Goal: Feedback & Contribution: Submit feedback/report problem

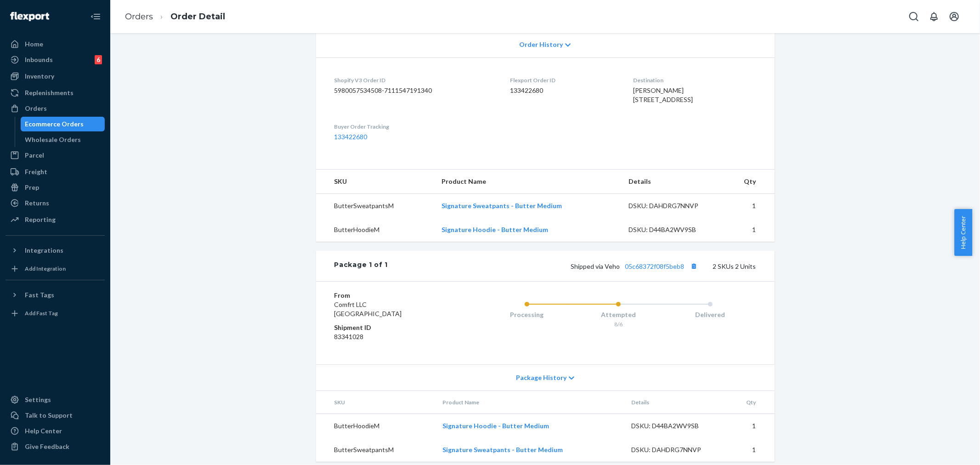
scroll to position [227, 0]
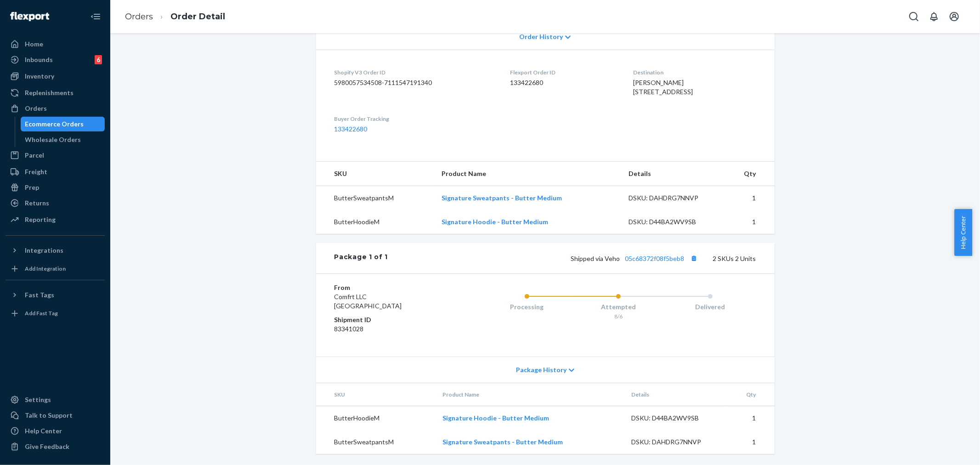
click at [569, 368] on icon at bounding box center [572, 370] width 6 height 6
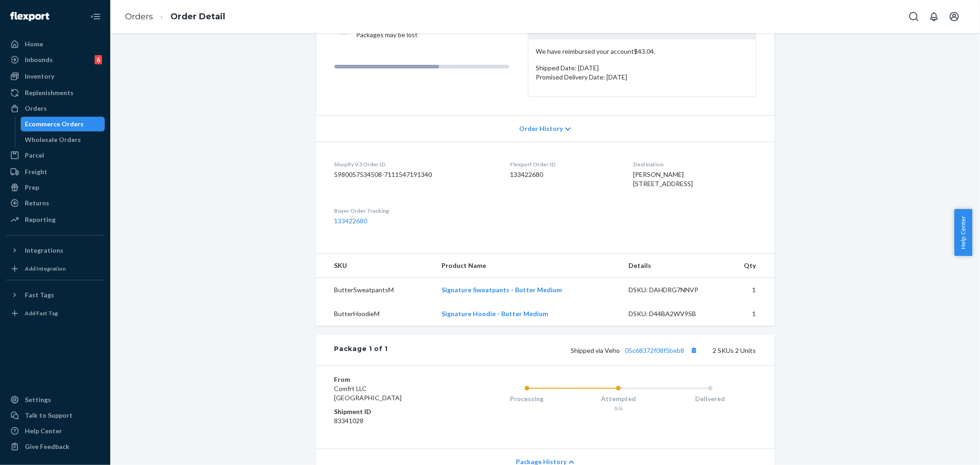
scroll to position [176, 0]
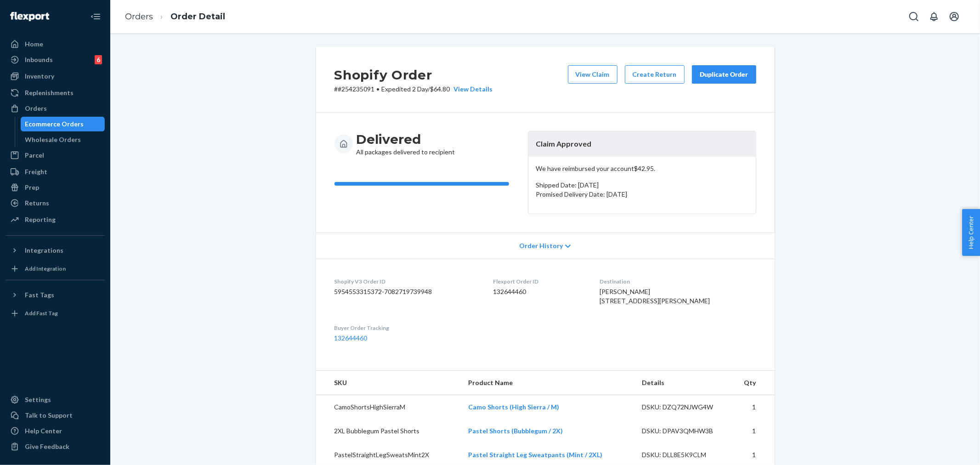
click at [354, 87] on p "# #254235091 • Expedited 2 Day / $64.80 View Details" at bounding box center [413, 89] width 159 height 9
click at [706, 76] on div "Duplicate Order" at bounding box center [724, 74] width 49 height 9
click at [407, 101] on div "Shopify Order # #254235091 • Expedited 2 Day / $64.80 View Details View Claim C…" at bounding box center [545, 80] width 459 height 66
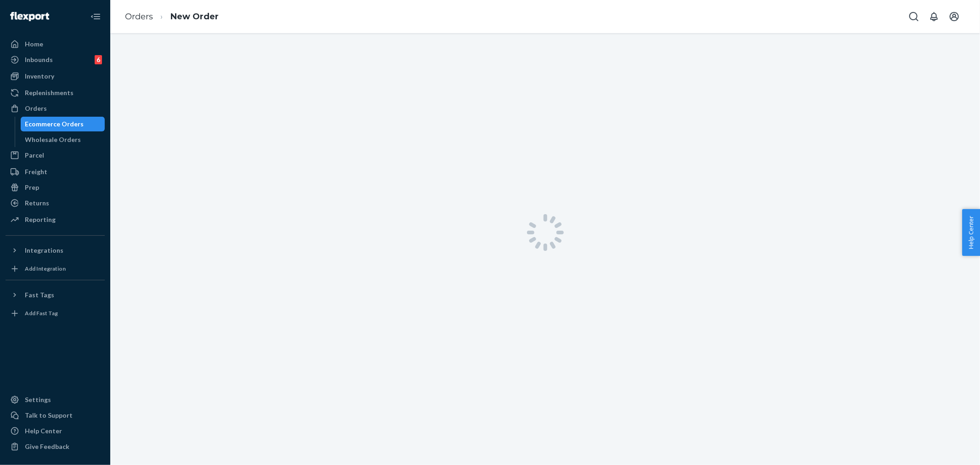
scroll to position [33, 0]
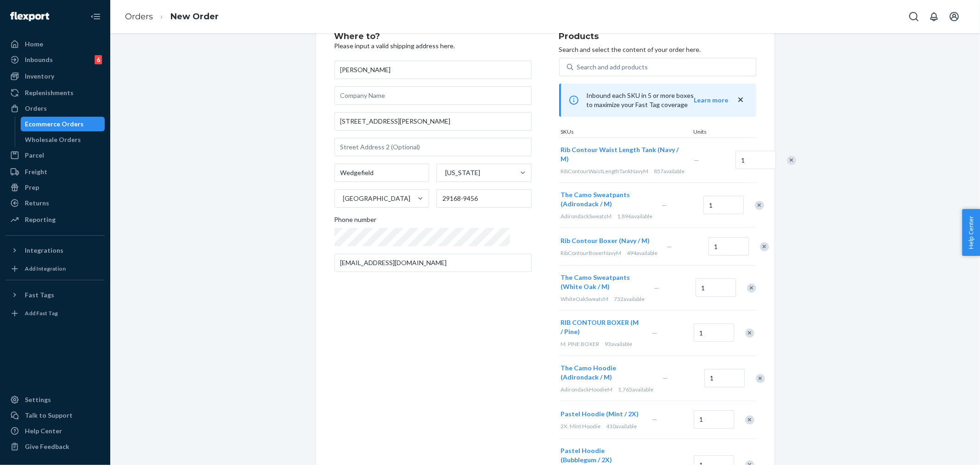
click at [787, 162] on div "Remove Item" at bounding box center [791, 160] width 9 height 9
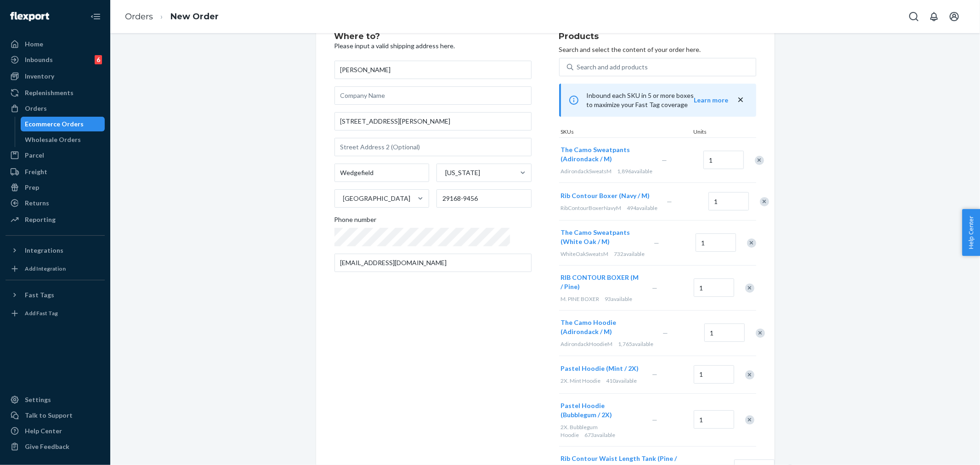
click at [755, 159] on div "Remove Item" at bounding box center [759, 160] width 9 height 9
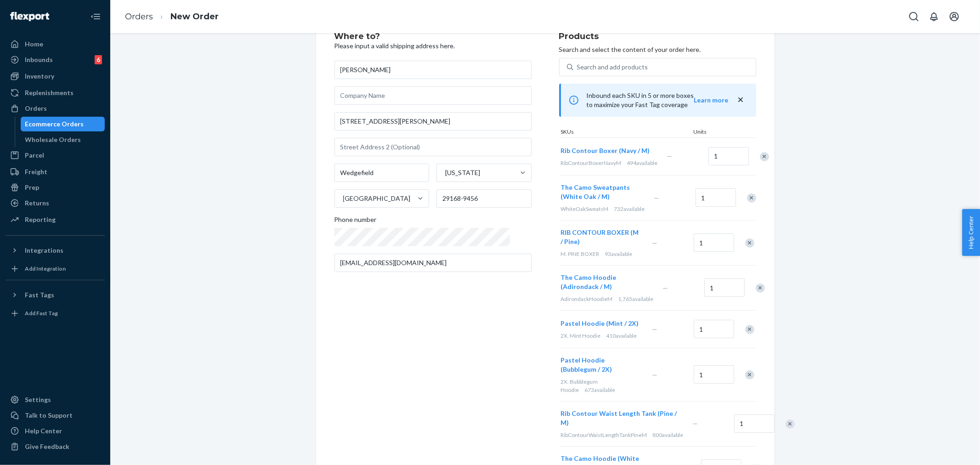
click at [760, 158] on div "Remove Item" at bounding box center [764, 156] width 9 height 9
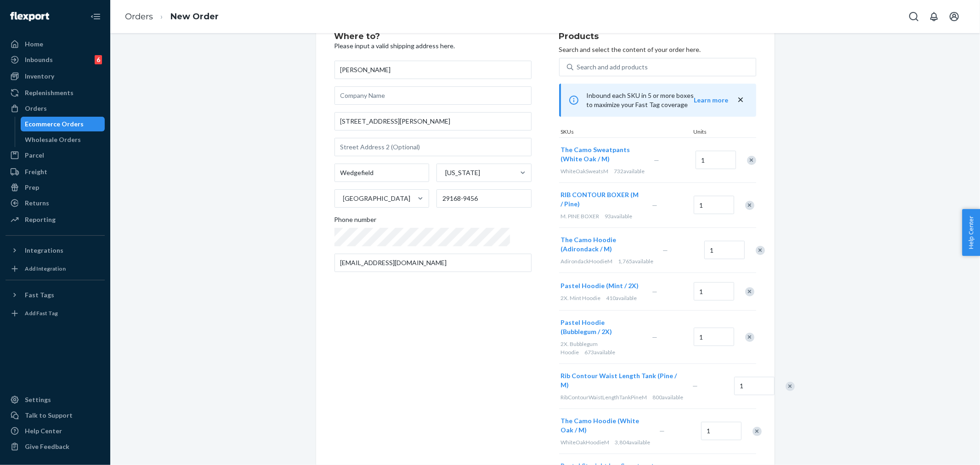
click at [747, 163] on div "Remove Item" at bounding box center [751, 160] width 9 height 9
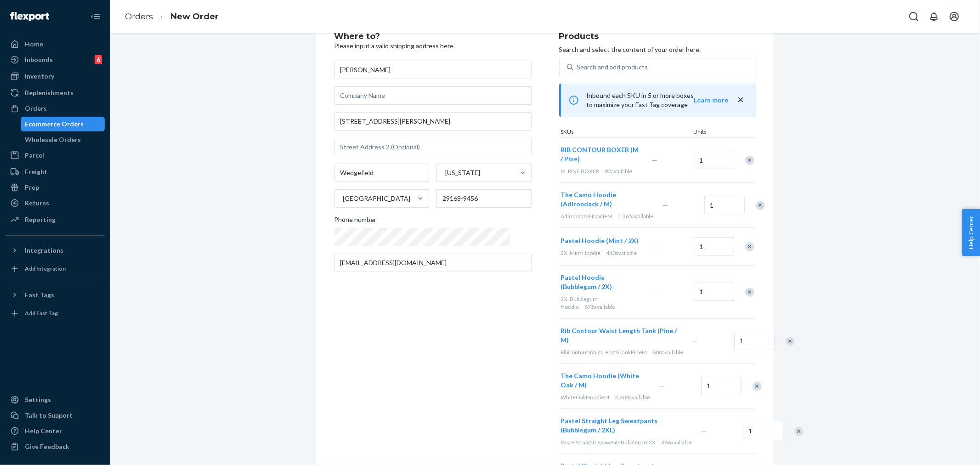
click at [743, 161] on div at bounding box center [744, 160] width 23 height 24
click at [745, 159] on div "Remove Item" at bounding box center [749, 160] width 9 height 9
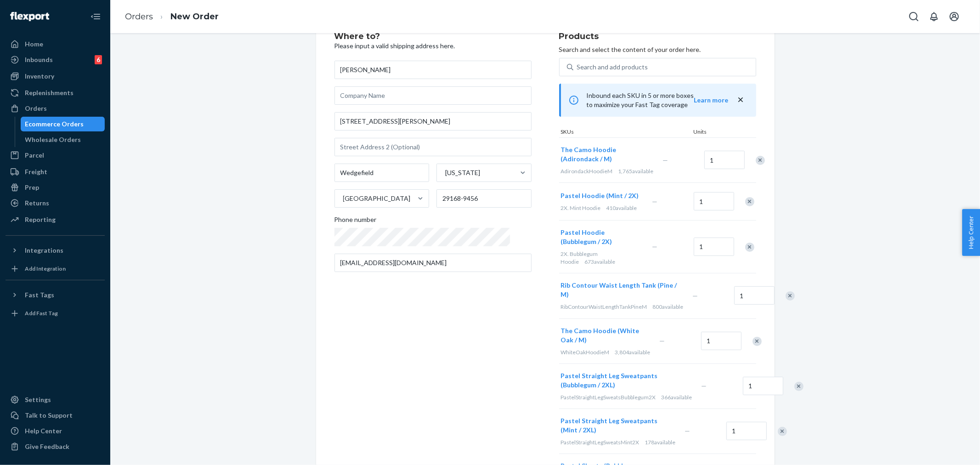
click at [756, 158] on div "Remove Item" at bounding box center [760, 160] width 9 height 9
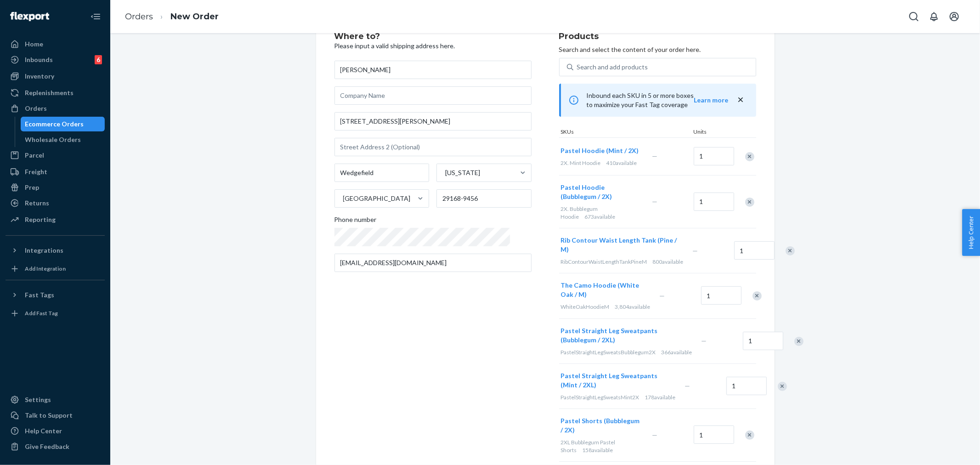
click at [745, 158] on div "Remove Item" at bounding box center [749, 156] width 9 height 9
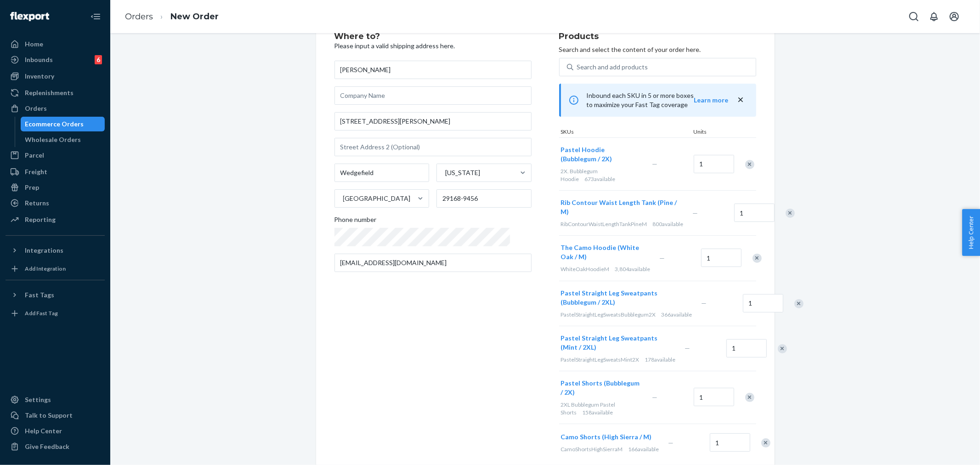
click at [774, 201] on div at bounding box center [785, 213] width 23 height 24
click at [786, 209] on div "Remove Item" at bounding box center [790, 213] width 9 height 9
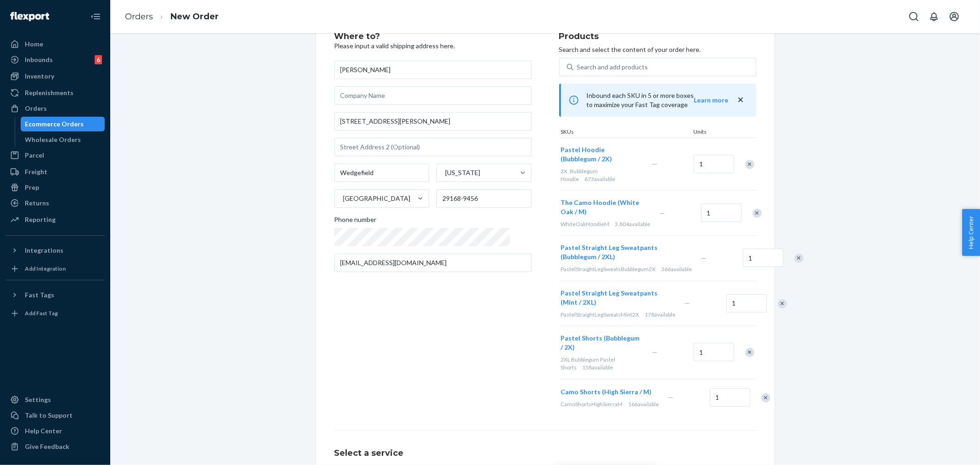
click at [753, 209] on div "Remove Item" at bounding box center [757, 213] width 9 height 9
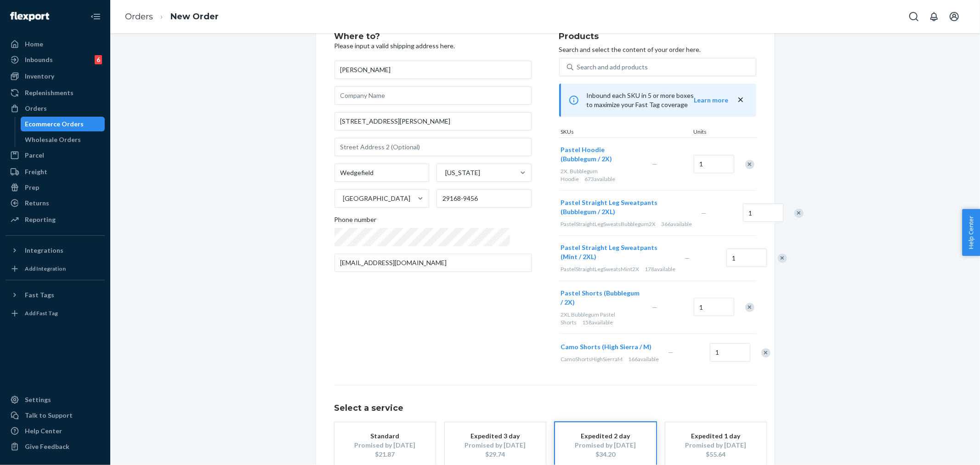
click at [794, 209] on div "Remove Item" at bounding box center [798, 213] width 9 height 9
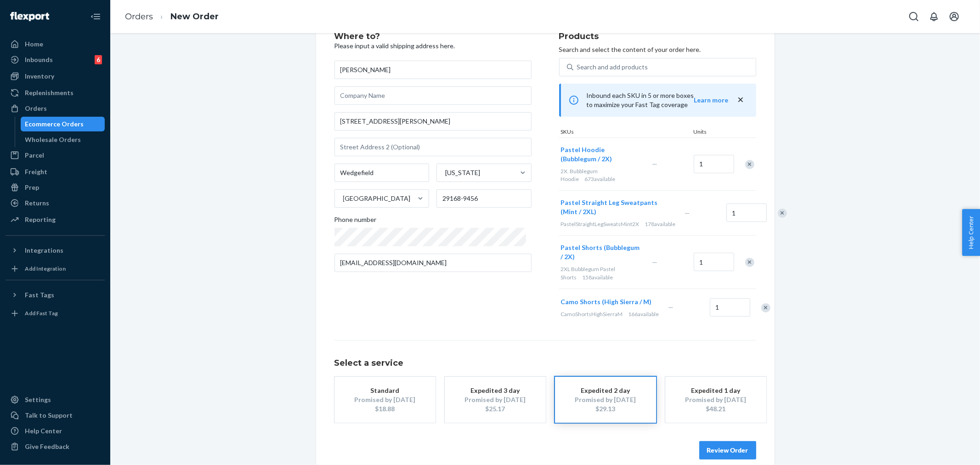
click at [778, 215] on div "Remove Item" at bounding box center [782, 213] width 9 height 9
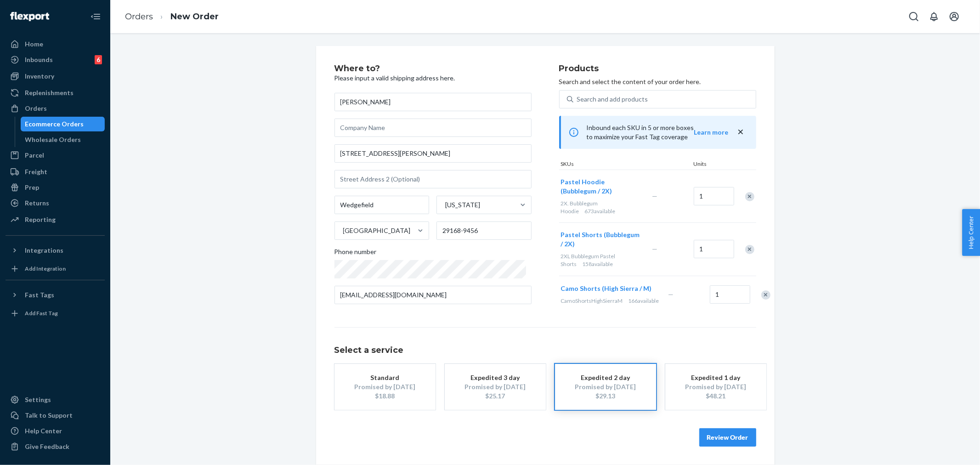
scroll to position [16, 0]
click at [761, 290] on div "Remove Item" at bounding box center [765, 294] width 9 height 9
click at [746, 247] on div "Remove Item" at bounding box center [749, 250] width 9 height 9
click at [727, 431] on button "Review Order" at bounding box center [727, 437] width 57 height 18
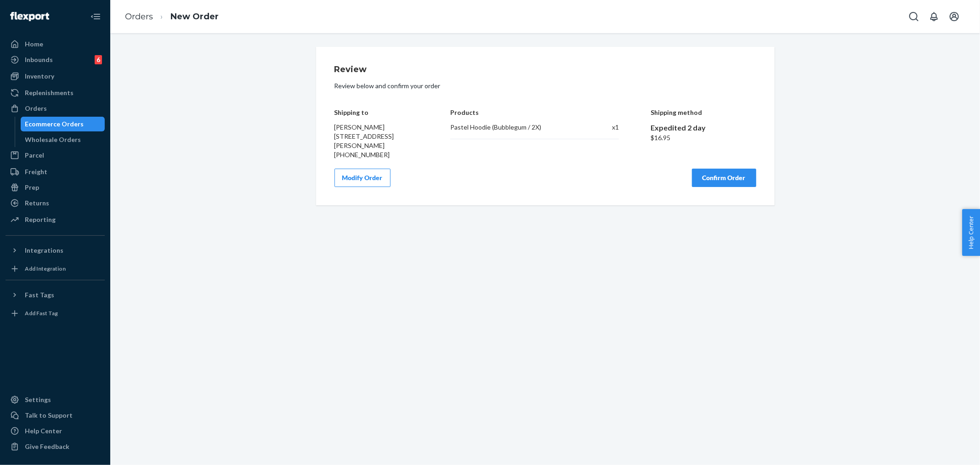
click at [369, 178] on button "Modify Order" at bounding box center [362, 178] width 56 height 18
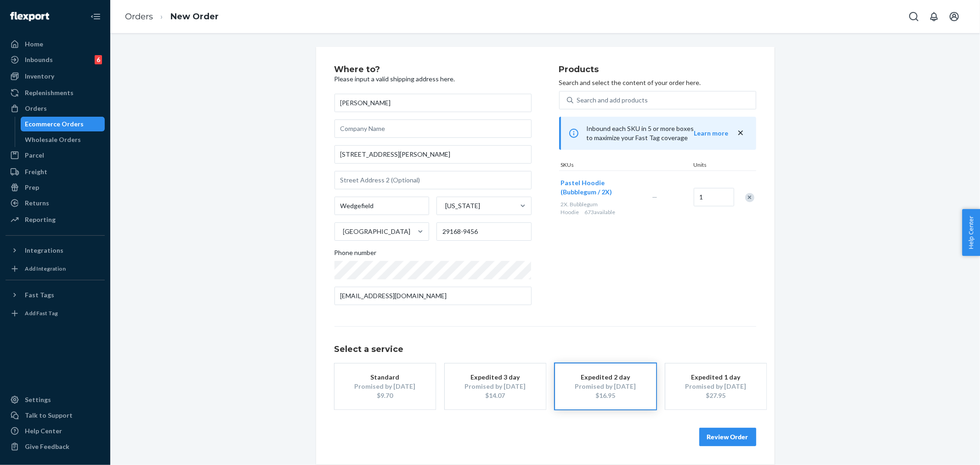
click at [489, 382] on div "Promised by [DATE]" at bounding box center [496, 386] width 74 height 9
click at [737, 437] on button "Review Order" at bounding box center [727, 437] width 57 height 18
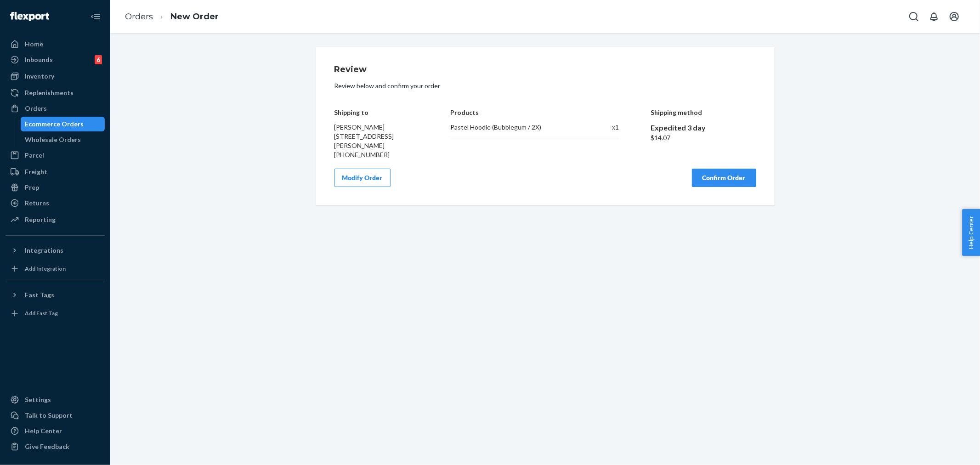
click at [731, 179] on button "Confirm Order" at bounding box center [724, 178] width 64 height 18
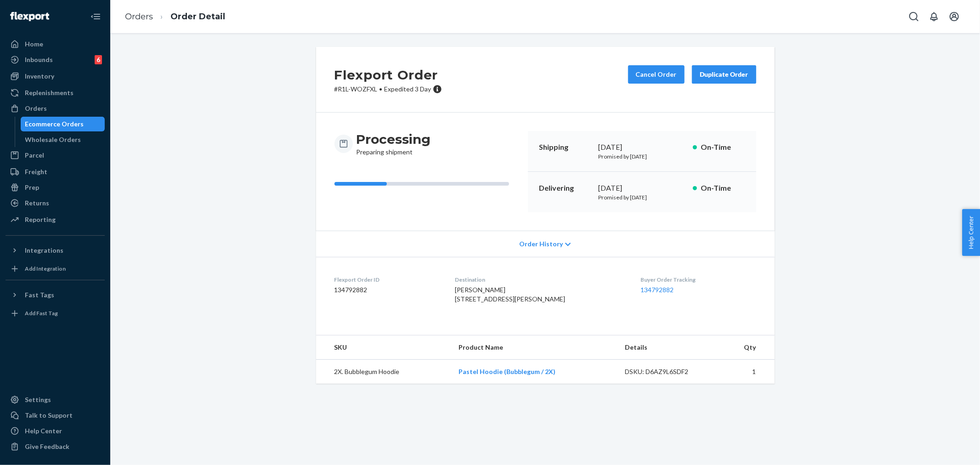
click at [357, 91] on p "# R1L-WOZFXL • Expedited 3 Day" at bounding box center [388, 89] width 108 height 9
click at [366, 99] on div "Flexport Order # R1L-WOZFXL • Expedited 3 Day Cancel Order Duplicate Order" at bounding box center [545, 80] width 459 height 66
drag, startPoint x: 334, startPoint y: 88, endPoint x: 374, endPoint y: 89, distance: 40.9
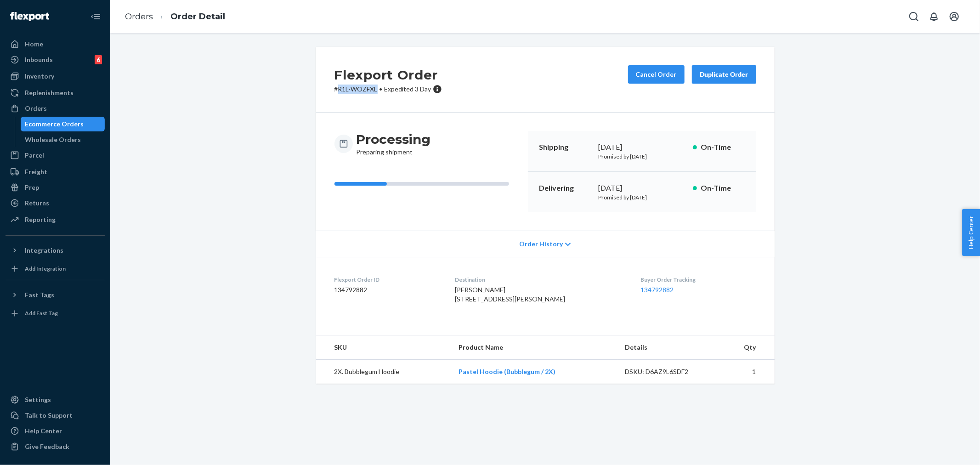
click at [374, 89] on p "# R1L-WOZFXL • Expedited 3 Day" at bounding box center [388, 89] width 108 height 9
copy p "R1L-WOZFXL"
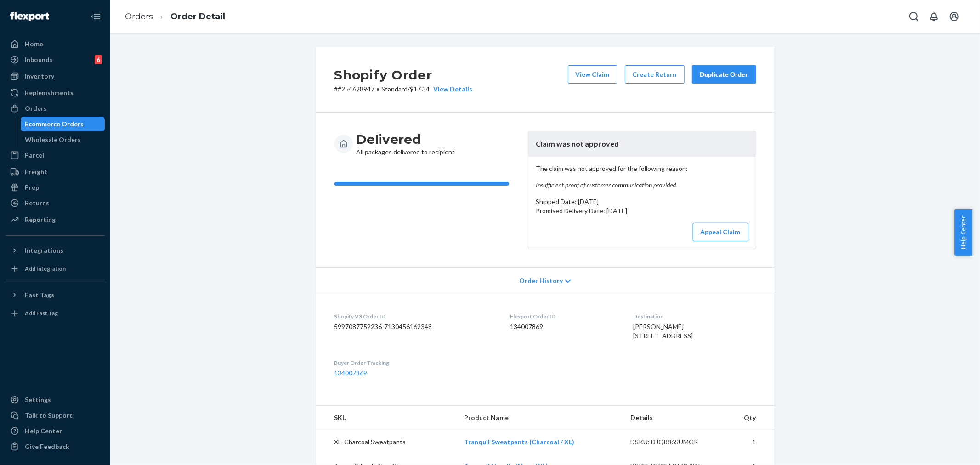
click at [718, 233] on button "Appeal Claim" at bounding box center [721, 232] width 56 height 18
click at [590, 77] on button "View Claim" at bounding box center [593, 74] width 50 height 18
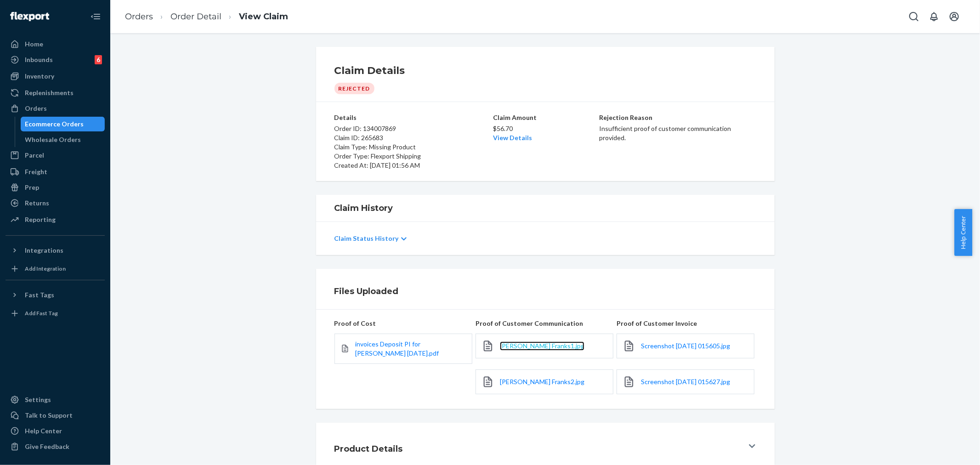
click at [532, 346] on span "Amanda Franks1.jpg" at bounding box center [542, 346] width 85 height 8
drag, startPoint x: 541, startPoint y: 380, endPoint x: 547, endPoint y: 380, distance: 6.0
click at [541, 380] on span "Amanda Franks2.jpg" at bounding box center [542, 382] width 85 height 8
click at [681, 347] on span "Screenshot 2025-08-19 015605.jpg" at bounding box center [685, 346] width 89 height 8
click at [668, 384] on span "Screenshot 2025-08-19 015627.jpg" at bounding box center [685, 382] width 89 height 8
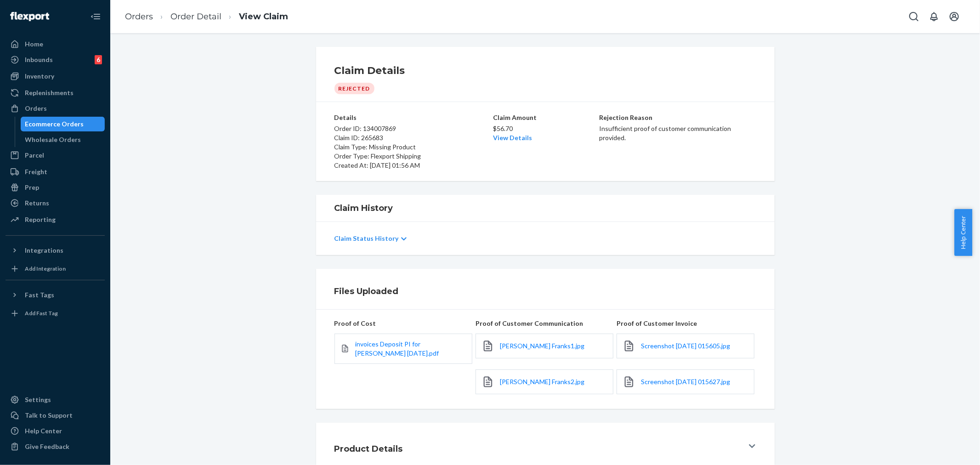
click at [848, 196] on div "Claim History Claim Status History" at bounding box center [545, 225] width 856 height 60
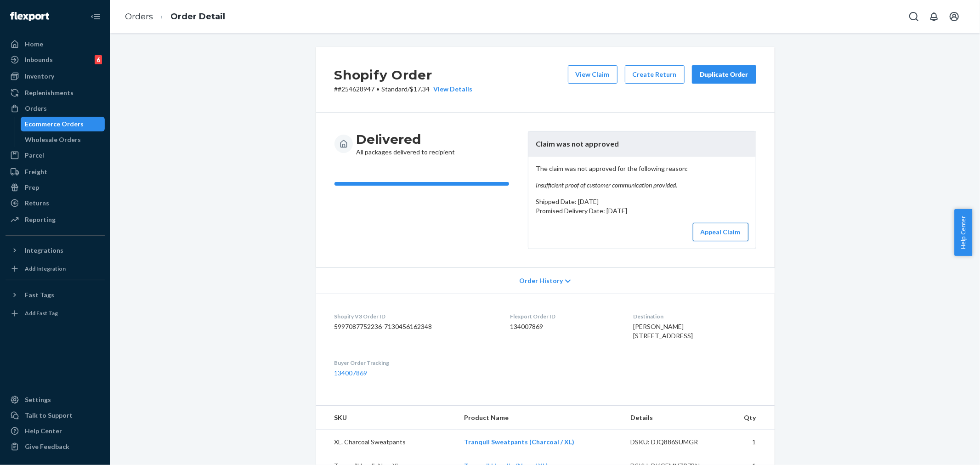
click at [725, 230] on button "Appeal Claim" at bounding box center [721, 232] width 56 height 18
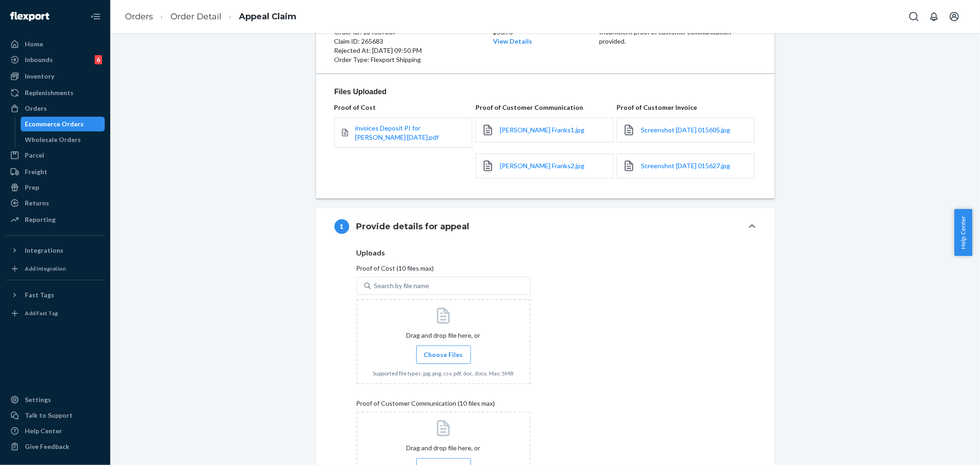
scroll to position [102, 0]
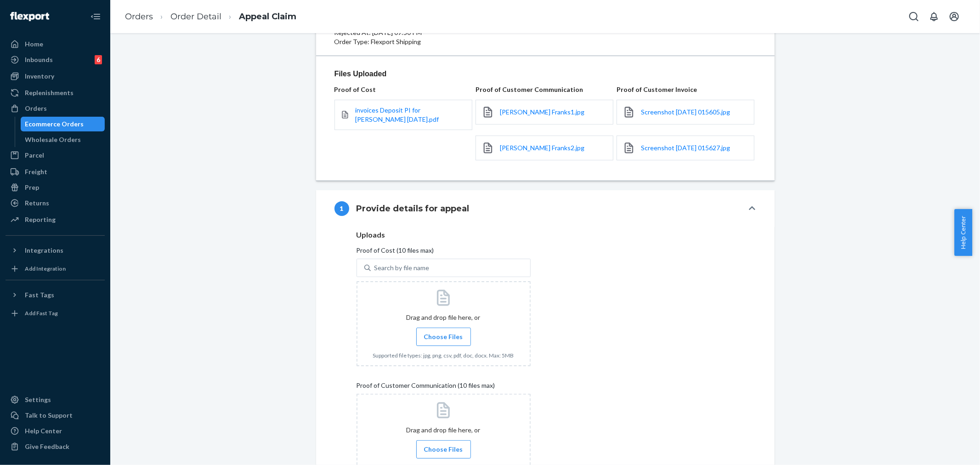
click at [446, 336] on span "Choose Files" at bounding box center [443, 336] width 39 height 9
click at [444, 336] on input "Choose Files" at bounding box center [443, 337] width 0 height 10
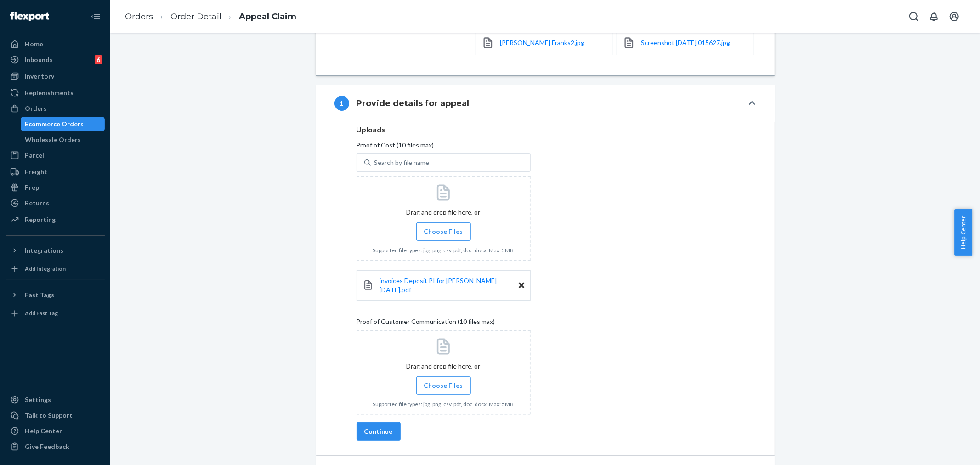
scroll to position [274, 0]
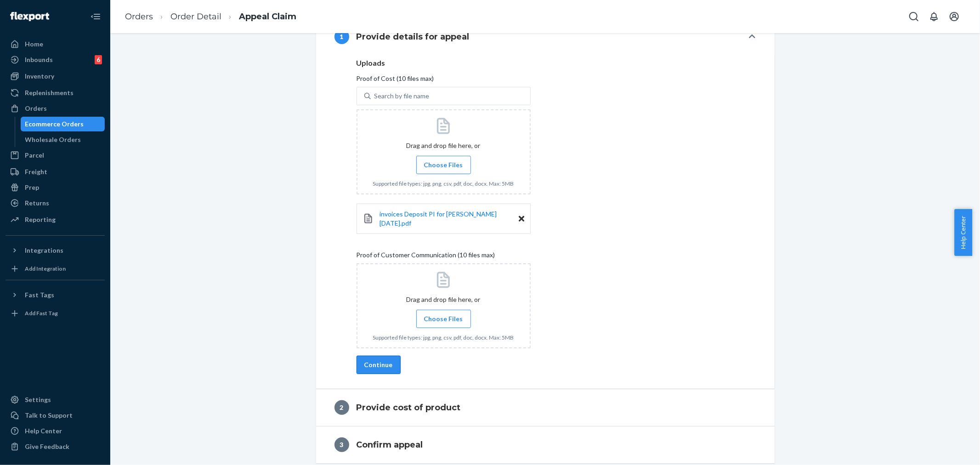
click at [389, 359] on button "Continue" at bounding box center [379, 365] width 44 height 18
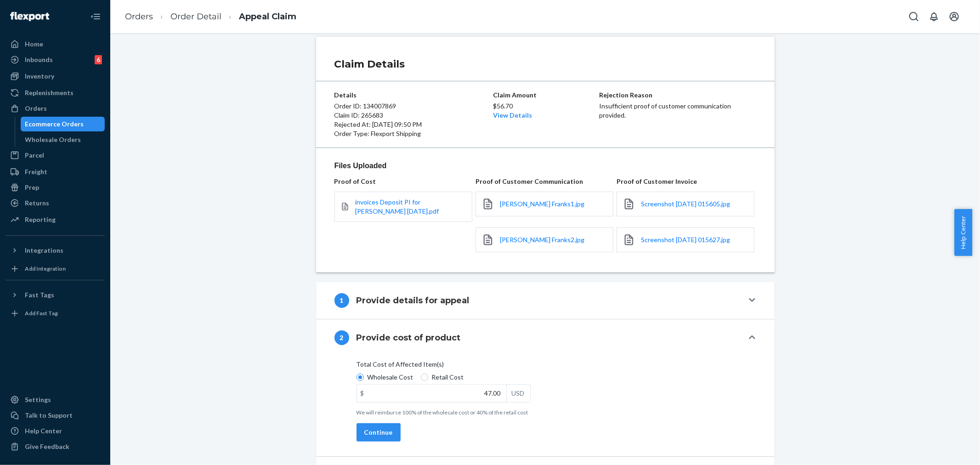
scroll to position [0, 0]
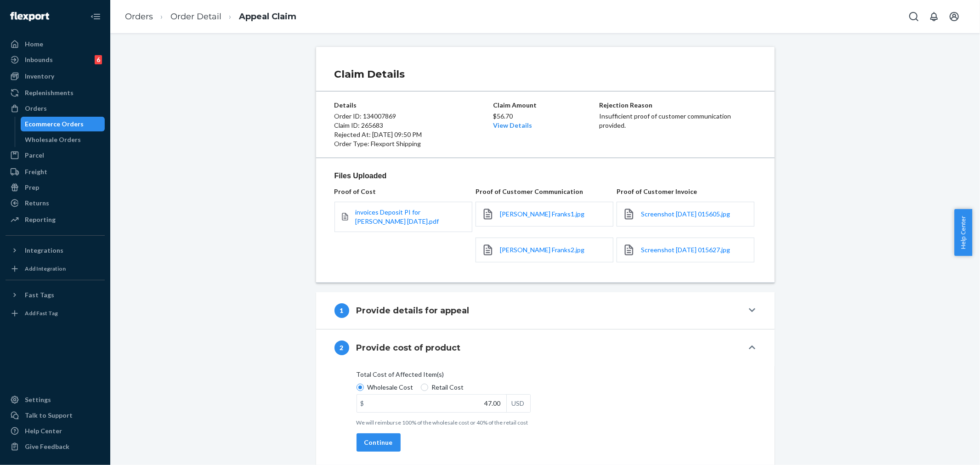
click at [411, 347] on h4 "Provide cost of product" at bounding box center [409, 348] width 104 height 12
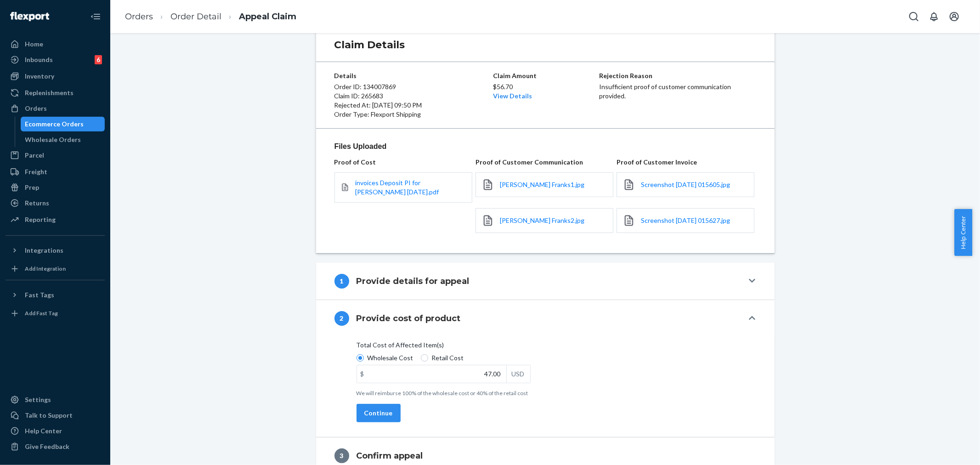
scroll to position [46, 0]
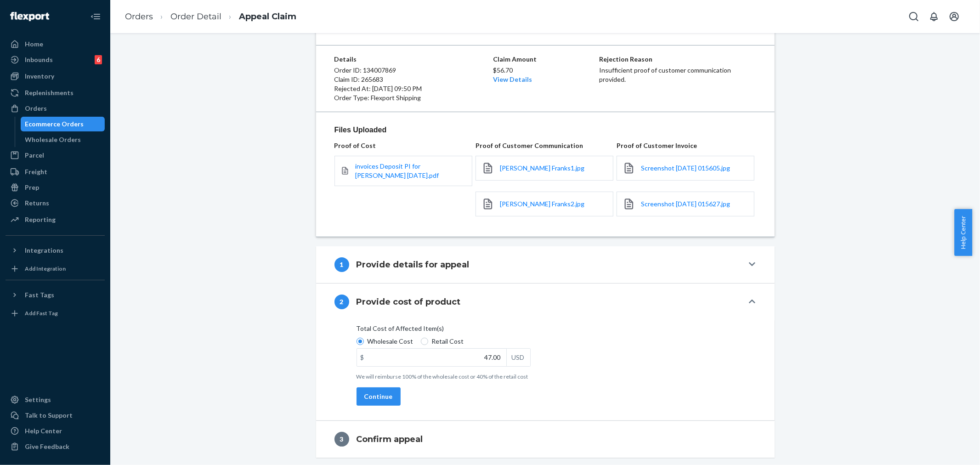
click at [416, 268] on h4 "Provide details for appeal" at bounding box center [413, 265] width 113 height 12
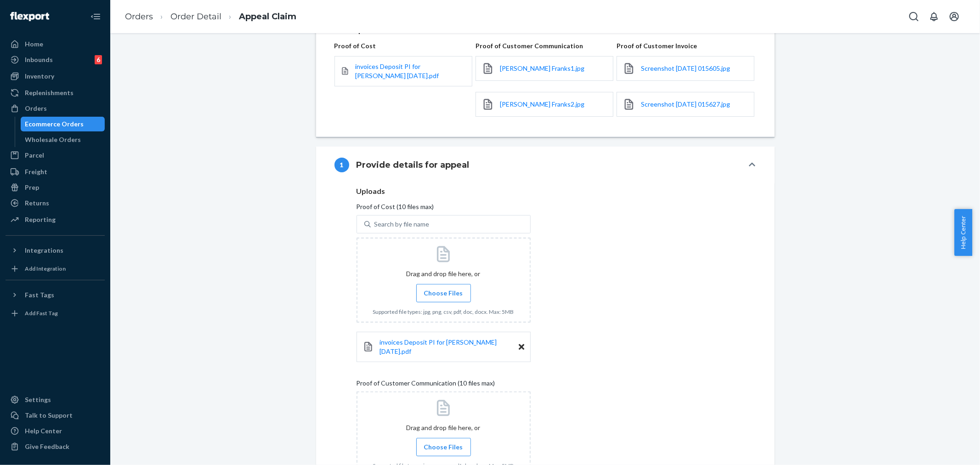
scroll to position [199, 0]
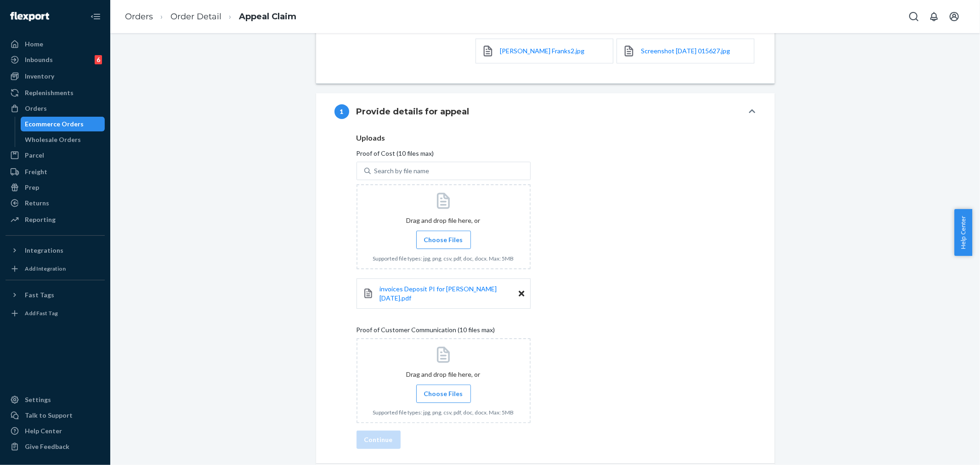
click at [430, 389] on span "Choose Files" at bounding box center [443, 393] width 39 height 9
click at [443, 389] on input "Choose Files" at bounding box center [443, 394] width 0 height 10
drag, startPoint x: 492, startPoint y: 49, endPoint x: 540, endPoint y: 48, distance: 47.8
click at [540, 48] on div "Amanda Franks2.jpg" at bounding box center [545, 51] width 138 height 25
copy span "Amanda Franks"
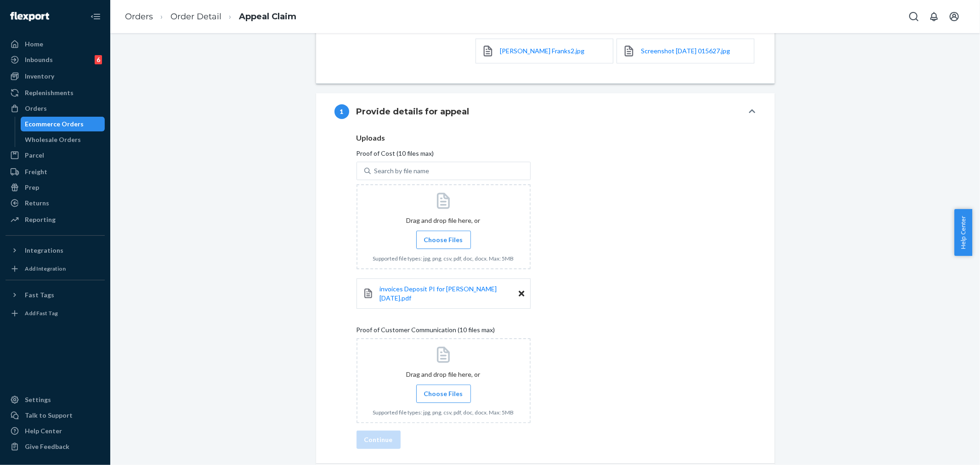
click at [435, 389] on span "Choose Files" at bounding box center [443, 393] width 39 height 9
click at [443, 389] on input "Choose Files" at bounding box center [443, 394] width 0 height 10
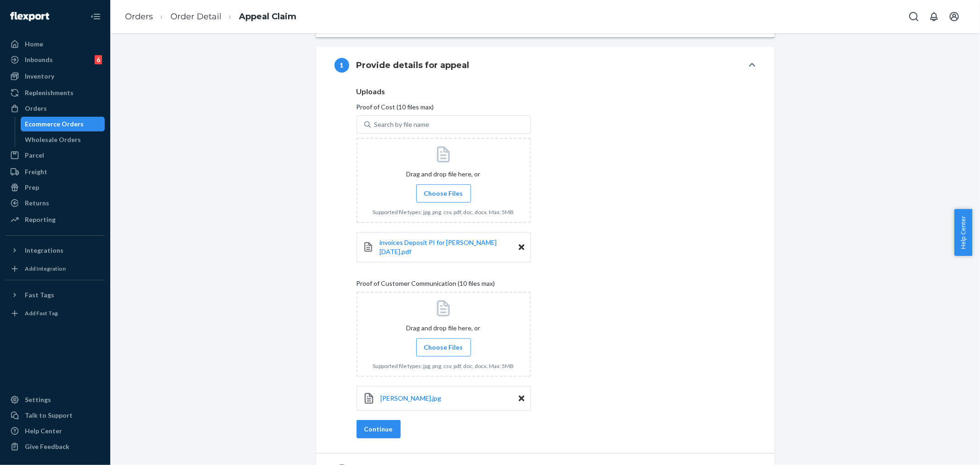
scroll to position [301, 0]
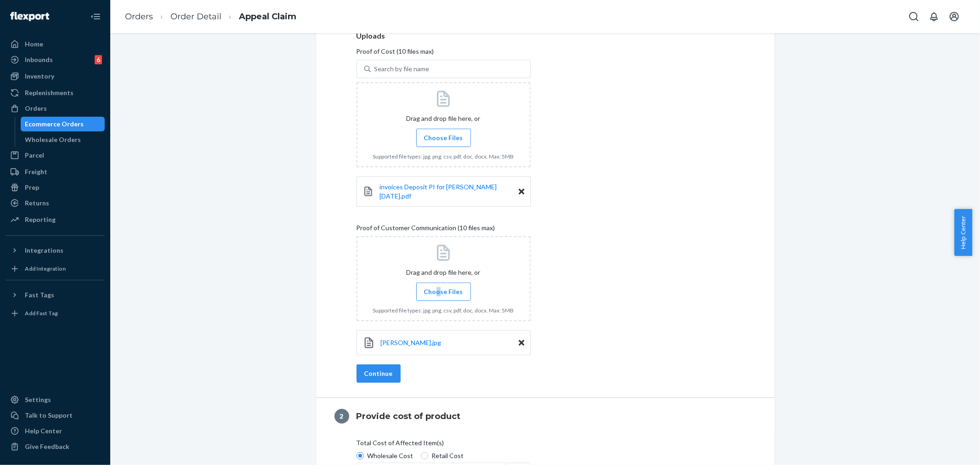
drag, startPoint x: 435, startPoint y: 288, endPoint x: 458, endPoint y: 329, distance: 47.1
click at [435, 288] on span "Choose Files" at bounding box center [443, 291] width 39 height 9
click at [564, 297] on div "Uploads Proof of Cost (10 files max) Search by file name Drag and drop file her…" at bounding box center [546, 198] width 378 height 333
click at [459, 283] on label "Choose Files" at bounding box center [443, 292] width 55 height 18
click at [444, 287] on input "Choose Files" at bounding box center [443, 292] width 0 height 10
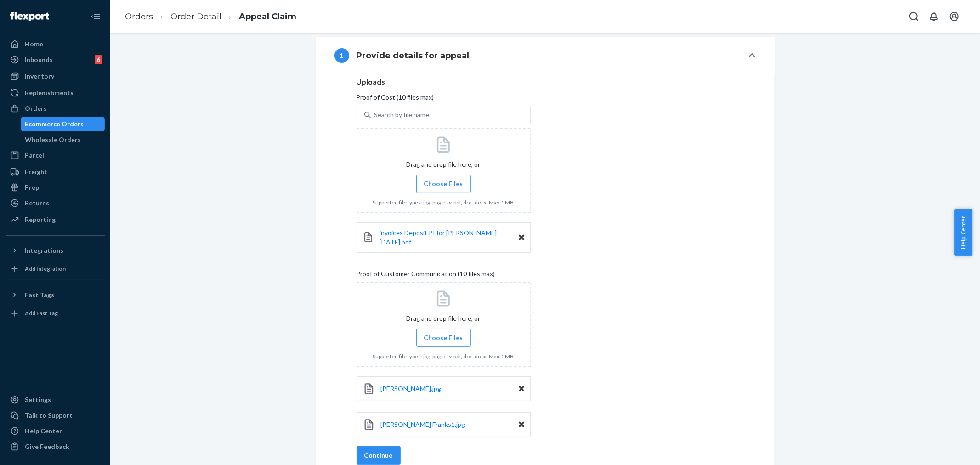
scroll to position [408, 0]
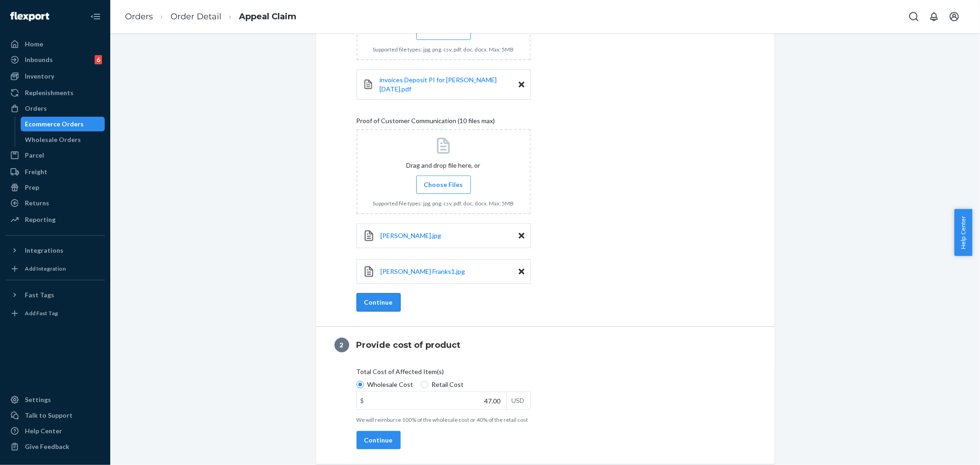
drag, startPoint x: 385, startPoint y: 297, endPoint x: 470, endPoint y: 342, distance: 96.6
click at [385, 297] on button "Continue" at bounding box center [379, 302] width 44 height 18
click at [445, 180] on span "Choose Files" at bounding box center [443, 184] width 39 height 9
click at [444, 180] on input "Choose Files" at bounding box center [443, 185] width 0 height 10
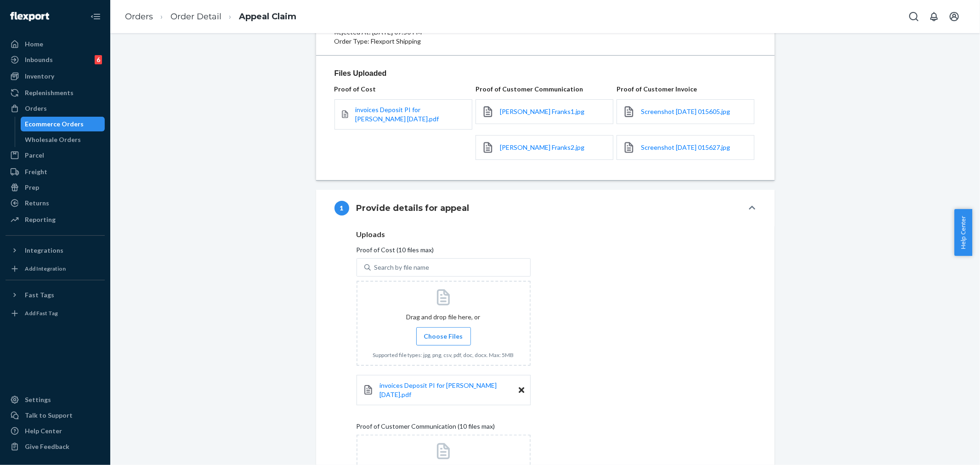
scroll to position [102, 0]
click at [658, 114] on span "Screenshot 2025-08-19 015605.jpg" at bounding box center [685, 112] width 89 height 8
click at [669, 148] on span "Screenshot 2025-08-19 015627.jpg" at bounding box center [685, 148] width 89 height 8
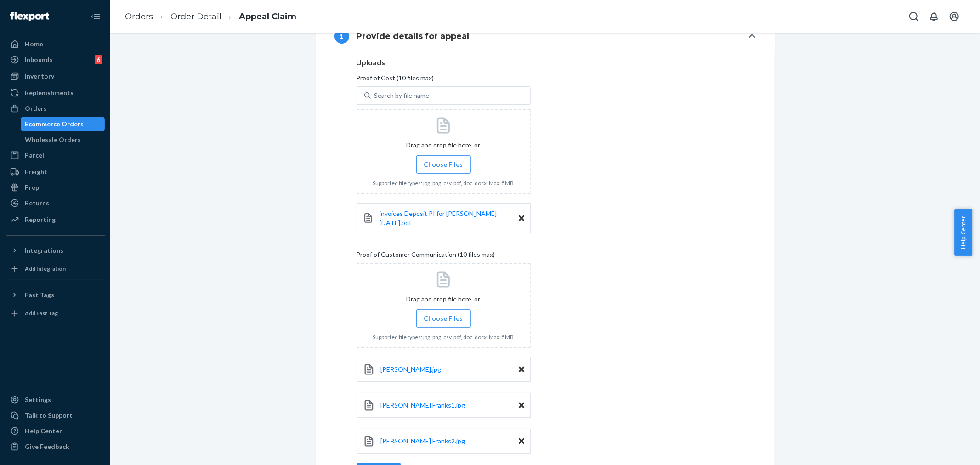
scroll to position [357, 0]
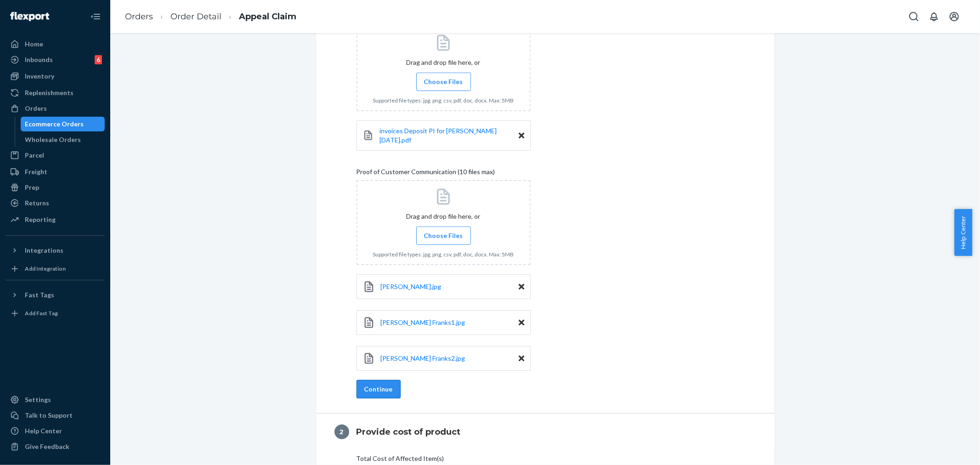
click at [379, 383] on button "Continue" at bounding box center [379, 389] width 44 height 18
click at [450, 227] on label "Choose Files" at bounding box center [443, 236] width 55 height 18
click at [444, 231] on input "Choose Files" at bounding box center [443, 236] width 0 height 10
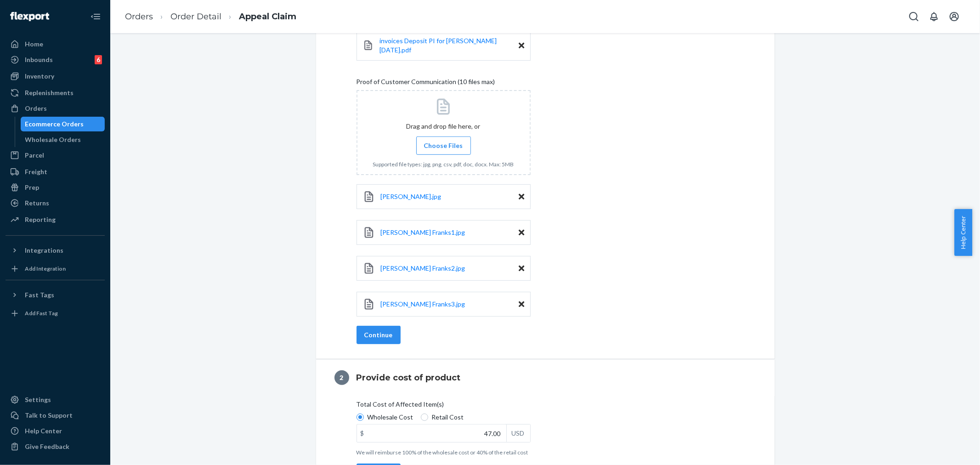
scroll to position [510, 0]
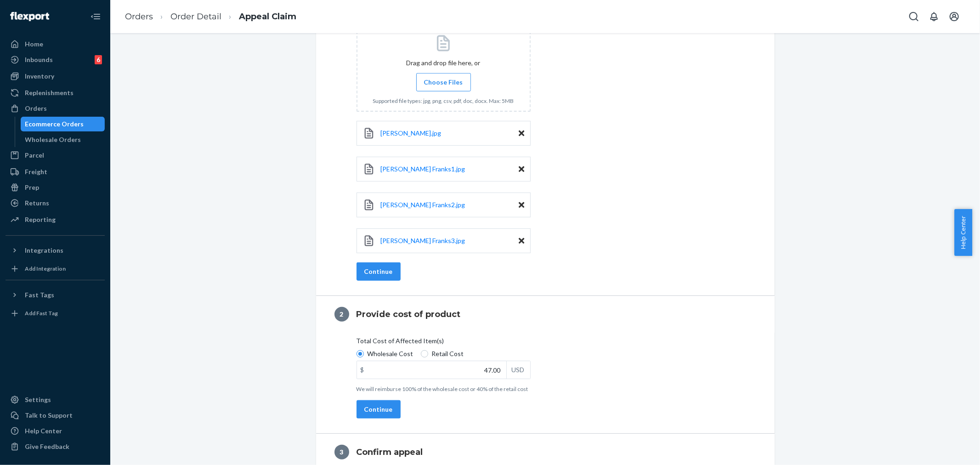
click at [442, 79] on span "Choose Files" at bounding box center [443, 82] width 39 height 9
click at [443, 79] on input "Choose Files" at bounding box center [443, 82] width 0 height 10
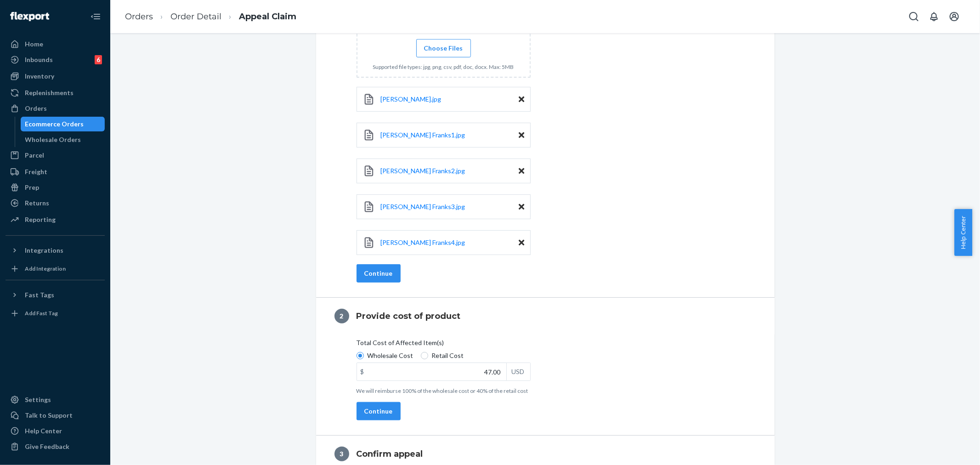
scroll to position [554, 0]
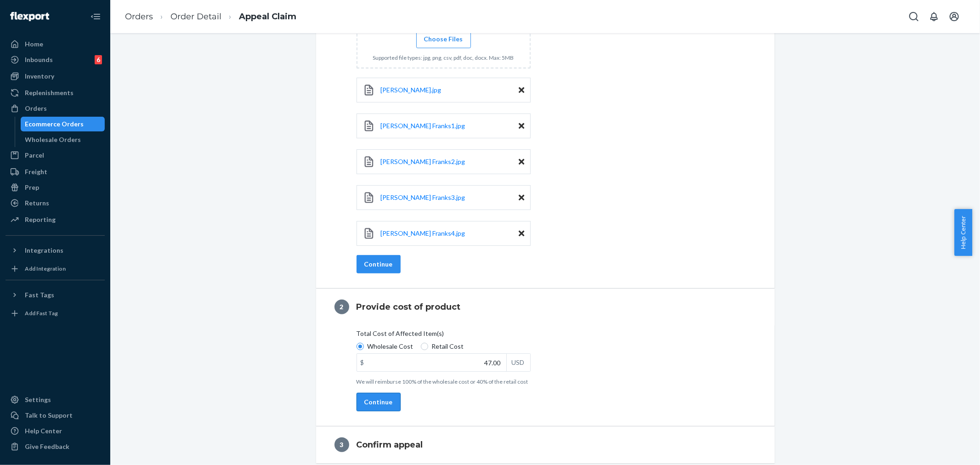
click at [380, 400] on button "Continue" at bounding box center [379, 402] width 44 height 18
click at [382, 259] on button "Continue" at bounding box center [379, 264] width 44 height 18
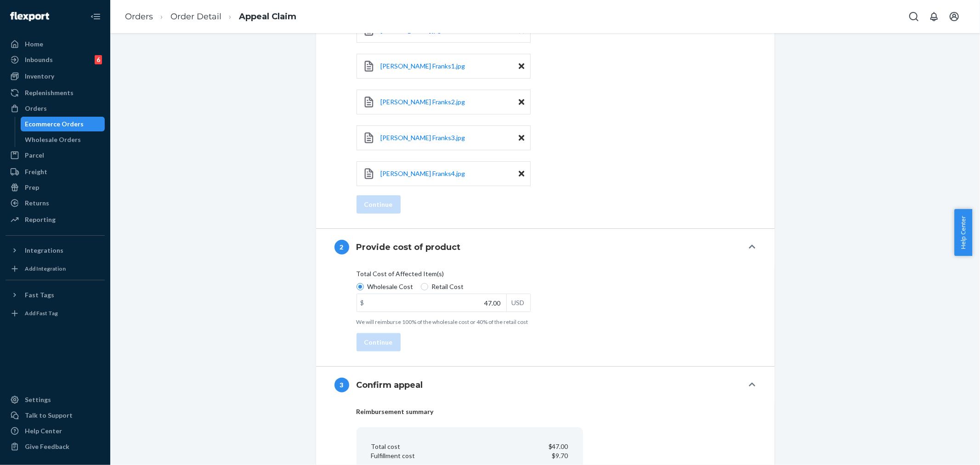
scroll to position [720, 0]
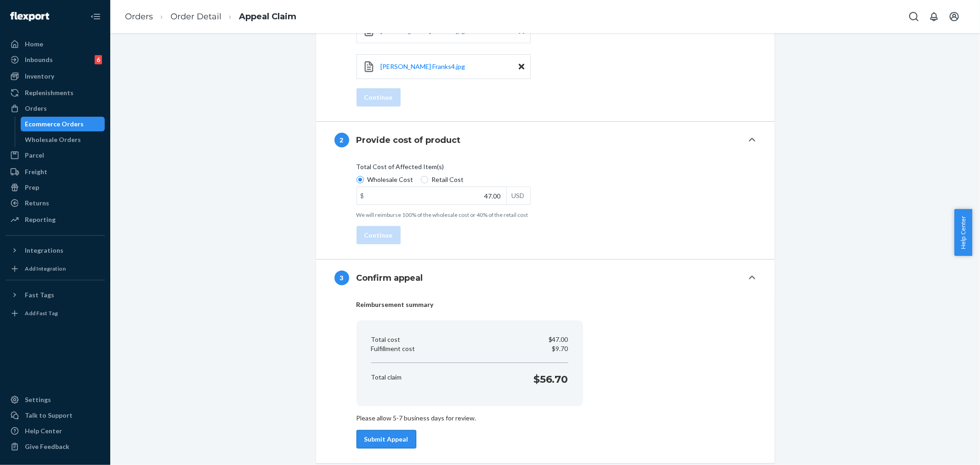
click at [380, 434] on button "Submit Appeal" at bounding box center [387, 439] width 60 height 18
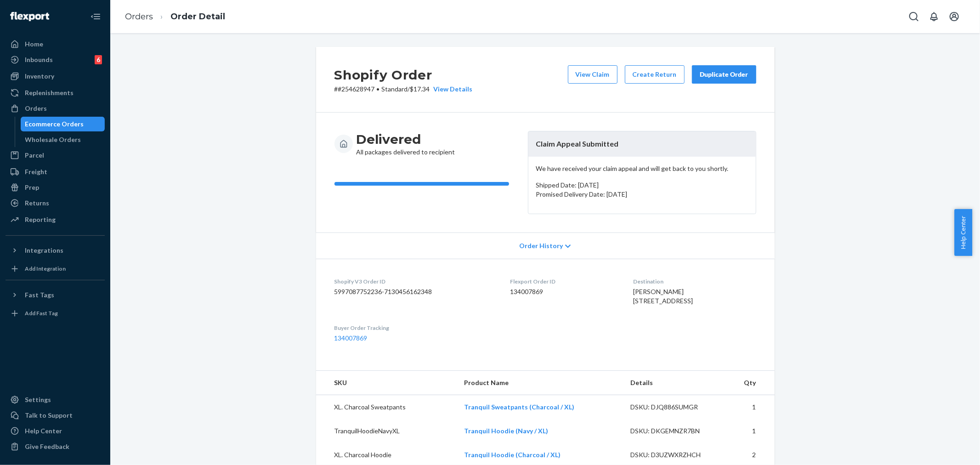
drag, startPoint x: 136, startPoint y: 111, endPoint x: 141, endPoint y: 111, distance: 5.1
click at [136, 111] on div "Shopify Order # #254628947 • Standard / $17.34 View Details View Claim Create R…" at bounding box center [545, 408] width 856 height 723
click at [604, 79] on button "View Claim" at bounding box center [593, 74] width 50 height 18
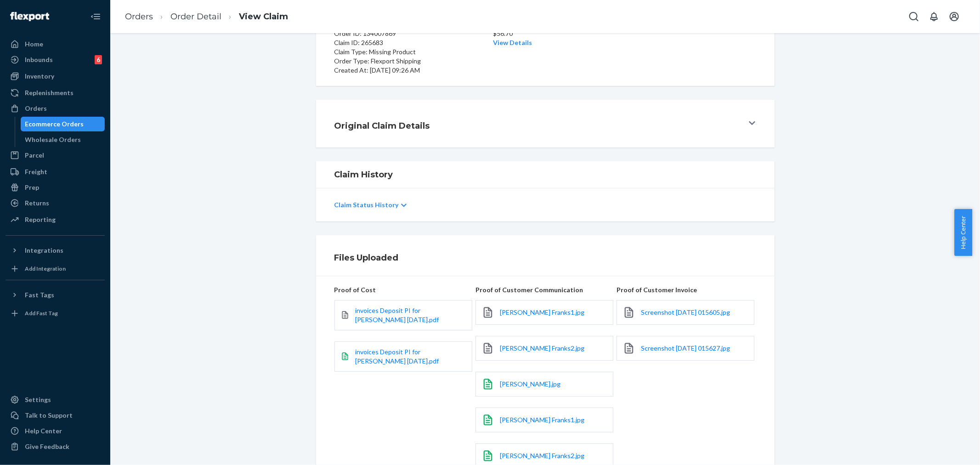
scroll to position [204, 0]
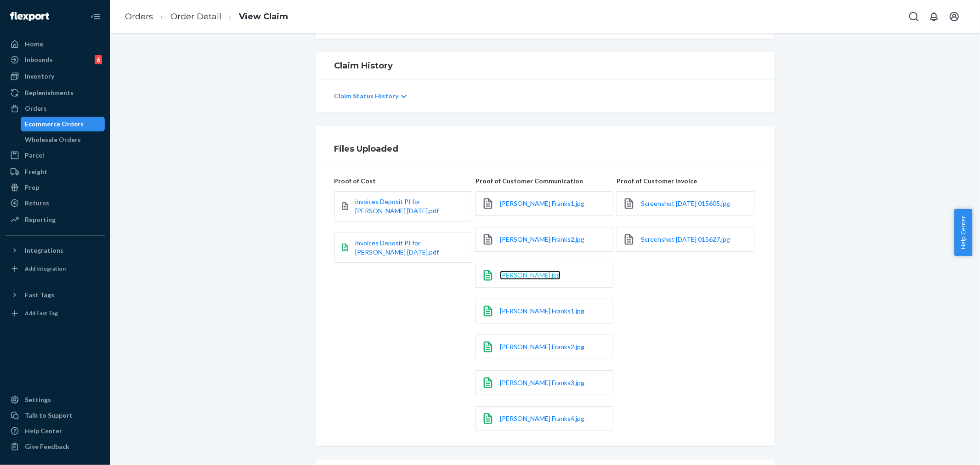
click at [521, 277] on span "Amanda Franks.jpg" at bounding box center [530, 275] width 61 height 8
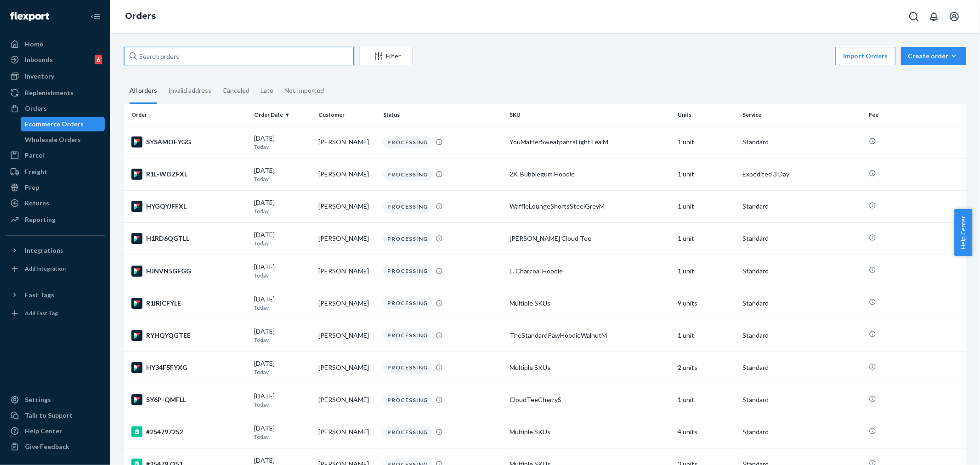
click at [150, 53] on input "text" at bounding box center [239, 56] width 230 height 18
paste input "254448473"
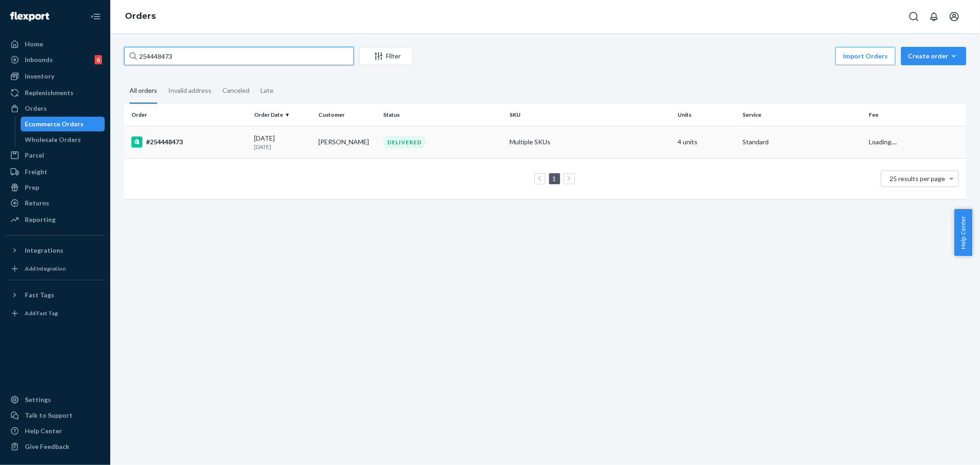
type input "254448473"
click at [320, 155] on td "[PERSON_NAME]" at bounding box center [347, 142] width 65 height 32
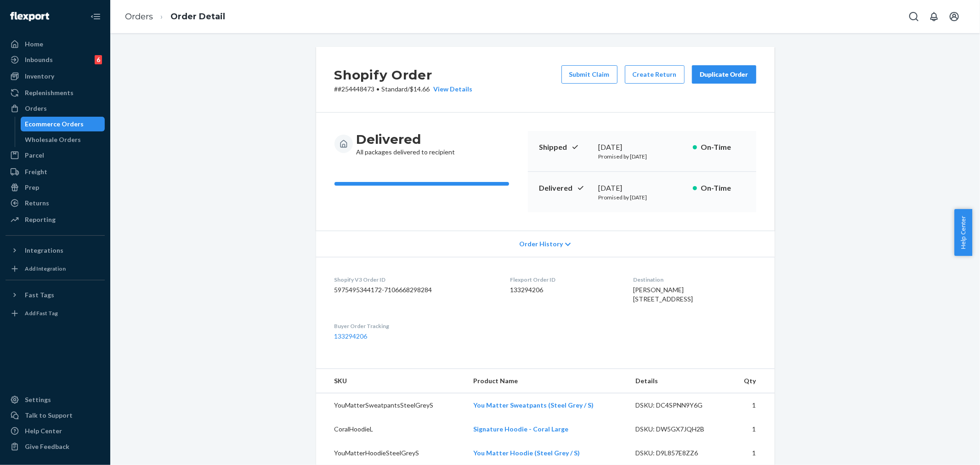
click at [707, 73] on div "Duplicate Order" at bounding box center [724, 74] width 49 height 9
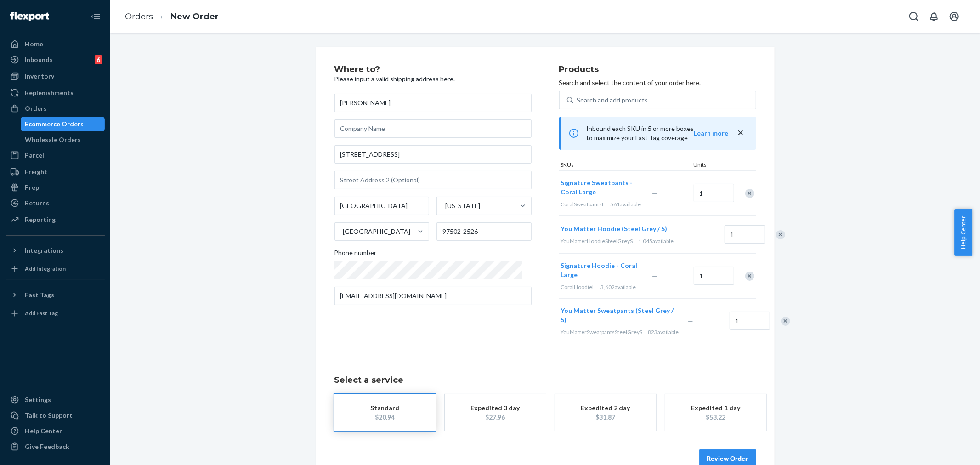
click at [745, 195] on div "Remove Item" at bounding box center [749, 193] width 9 height 9
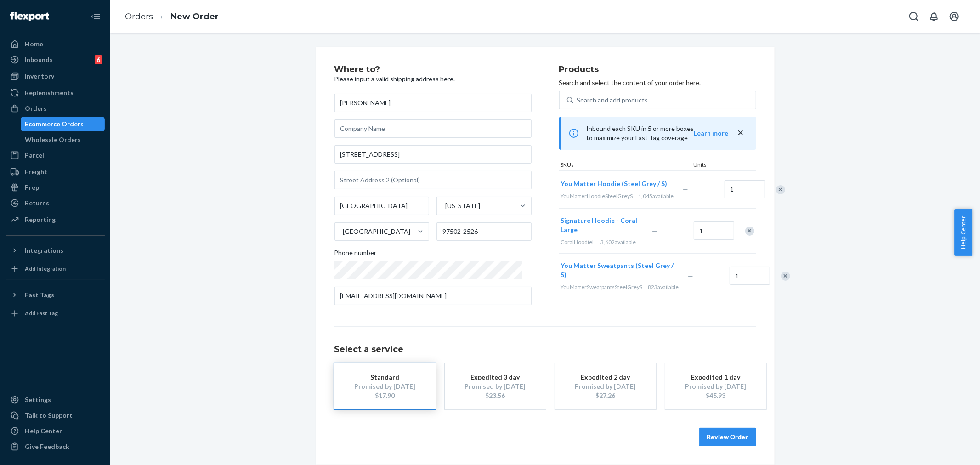
click at [776, 194] on div "Remove Item" at bounding box center [780, 189] width 9 height 9
click at [781, 234] on div "Remove Item" at bounding box center [785, 238] width 9 height 9
drag, startPoint x: 740, startPoint y: 435, endPoint x: 773, endPoint y: 443, distance: 34.0
click at [740, 435] on button "Review Order" at bounding box center [727, 437] width 57 height 18
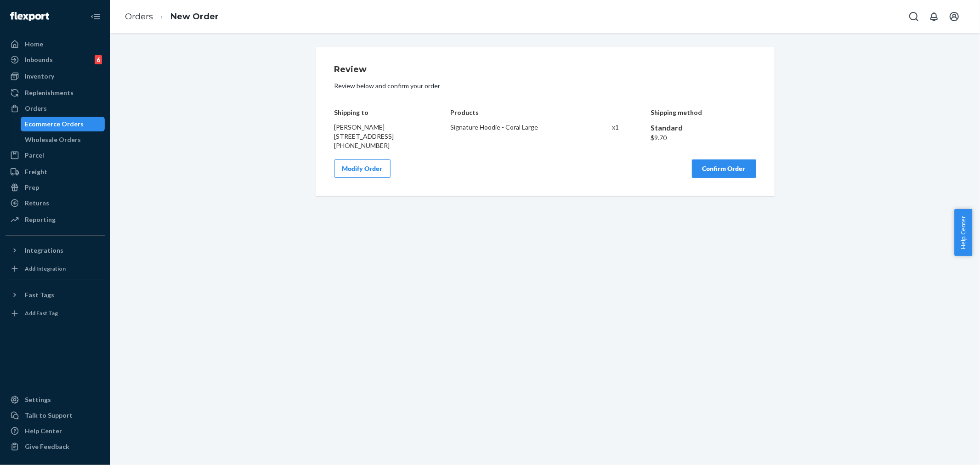
click at [725, 178] on button "Confirm Order" at bounding box center [724, 168] width 64 height 18
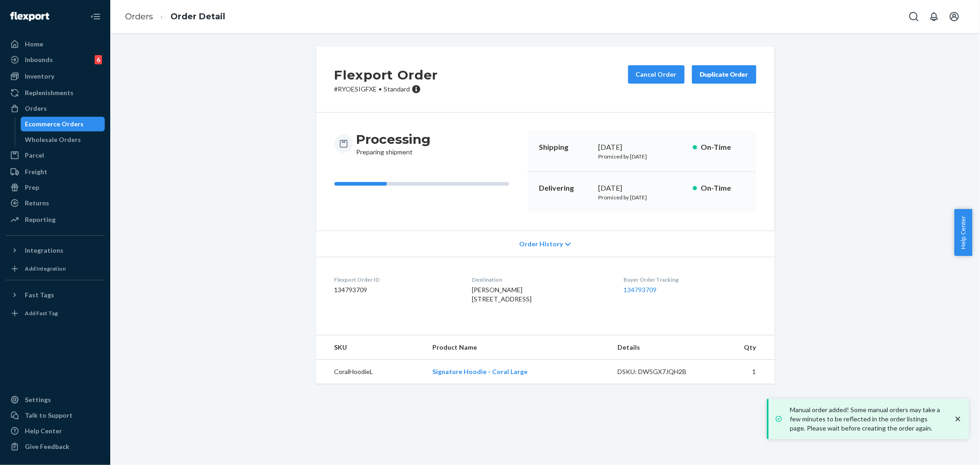
click at [342, 88] on p "# RYOESIGFXE • Standard" at bounding box center [386, 89] width 104 height 9
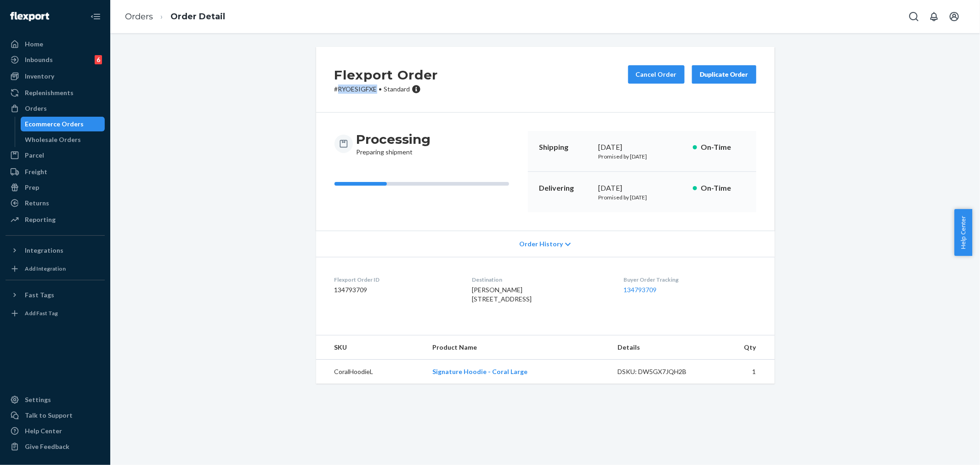
copy p "RYOESIGFXE"
click at [36, 109] on div "Orders" at bounding box center [36, 108] width 22 height 9
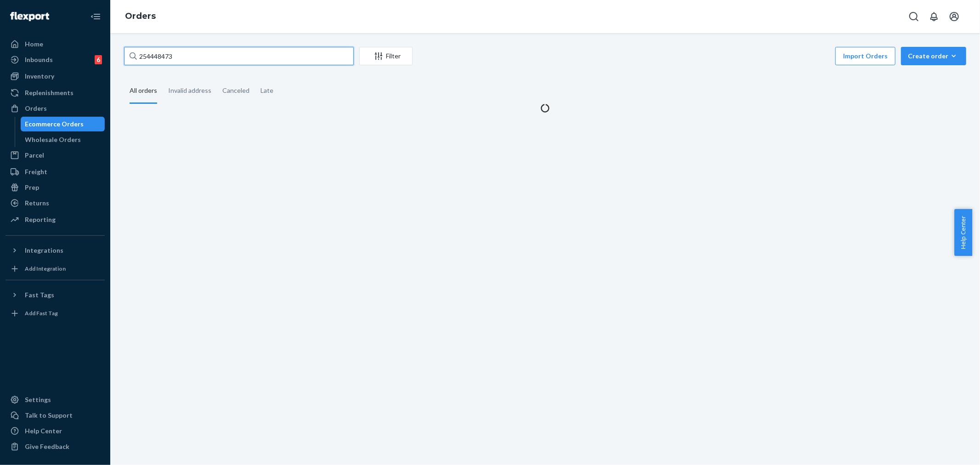
click at [162, 54] on input "254448473" at bounding box center [239, 56] width 230 height 18
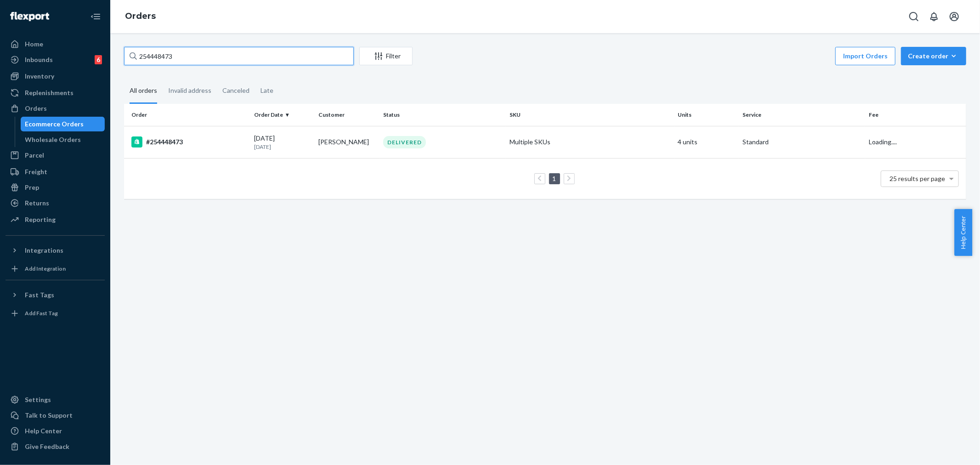
click at [162, 54] on input "254448473" at bounding box center [239, 56] width 230 height 18
paste input "BYFWOGBFEE"
type input "BYFWOGBFEE"
click at [382, 149] on td "IN TRANSIT" at bounding box center [443, 142] width 126 height 32
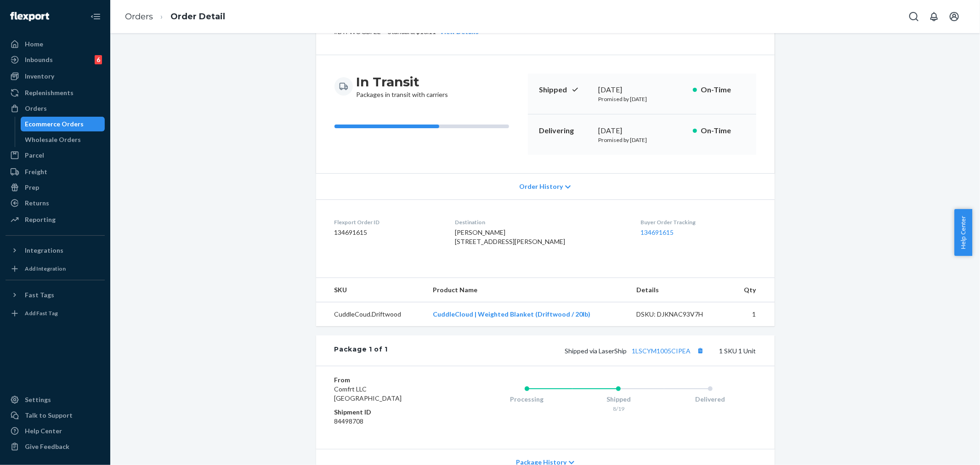
scroll to position [144, 0]
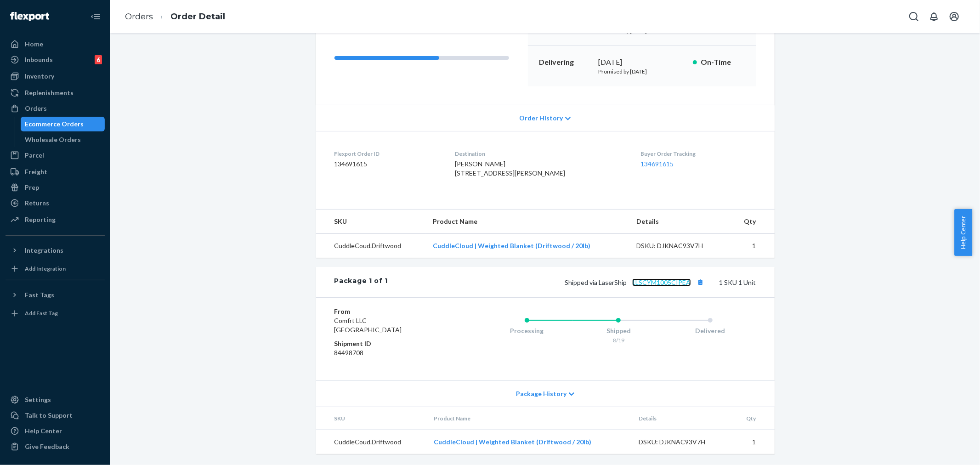
click at [651, 283] on link "1LSCYM1005CIPEA" at bounding box center [661, 282] width 59 height 8
drag, startPoint x: 596, startPoint y: 281, endPoint x: 660, endPoint y: 351, distance: 94.3
click at [699, 286] on span "Shipped via LaserShip 1LSCYM1005CIPEA" at bounding box center [636, 282] width 142 height 8
copy span "LaserShip 1LSCYM1005CIPEA"
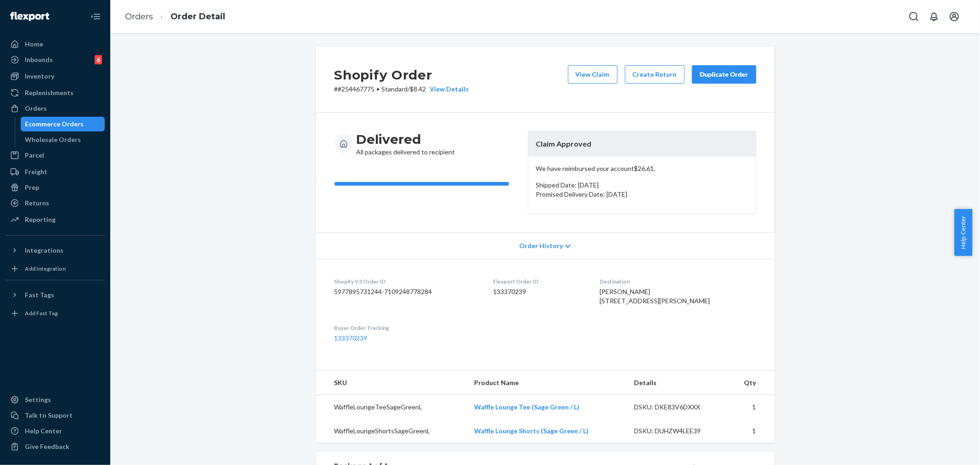
click at [711, 73] on div "Duplicate Order" at bounding box center [724, 74] width 49 height 9
click at [665, 79] on button "Create Return" at bounding box center [655, 74] width 60 height 18
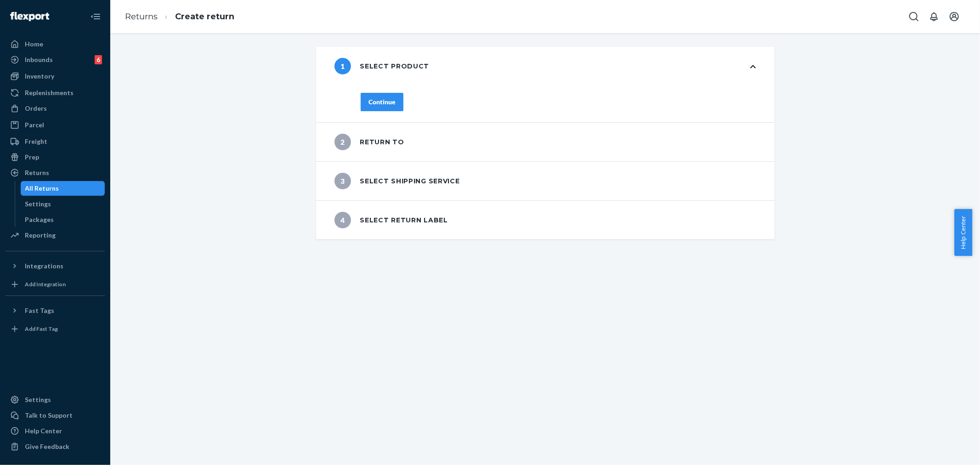
click at [384, 104] on div "Continue" at bounding box center [381, 101] width 27 height 9
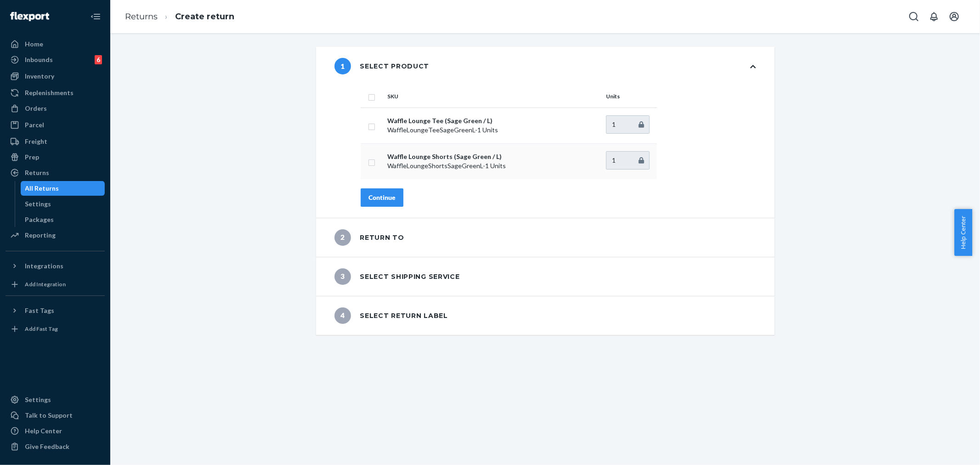
click at [368, 160] on input "checkbox" at bounding box center [371, 162] width 7 height 10
checkbox input "true"
click at [390, 199] on div "Continue" at bounding box center [381, 197] width 27 height 9
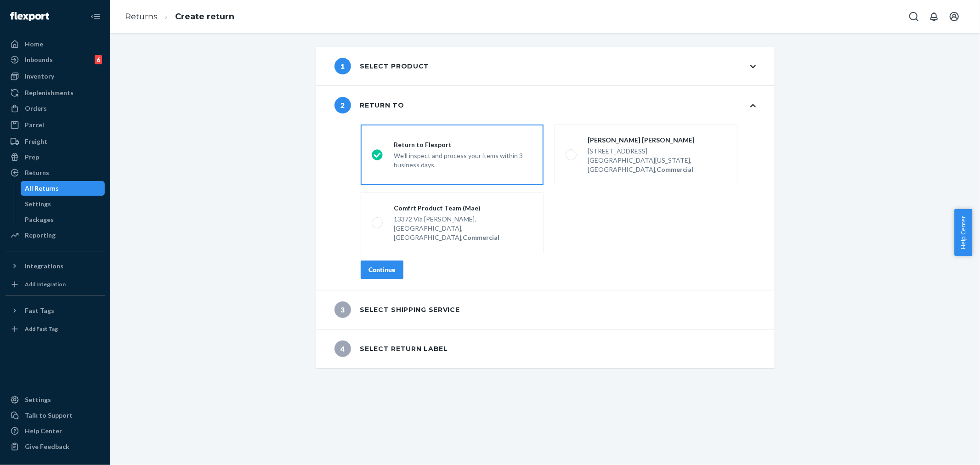
click at [396, 261] on button "Continue" at bounding box center [382, 270] width 43 height 18
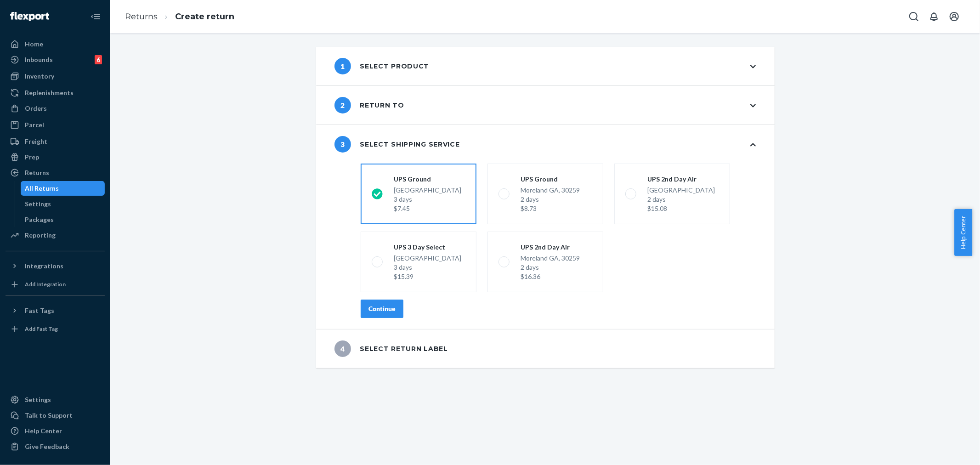
click at [393, 310] on button "Continue" at bounding box center [382, 309] width 43 height 18
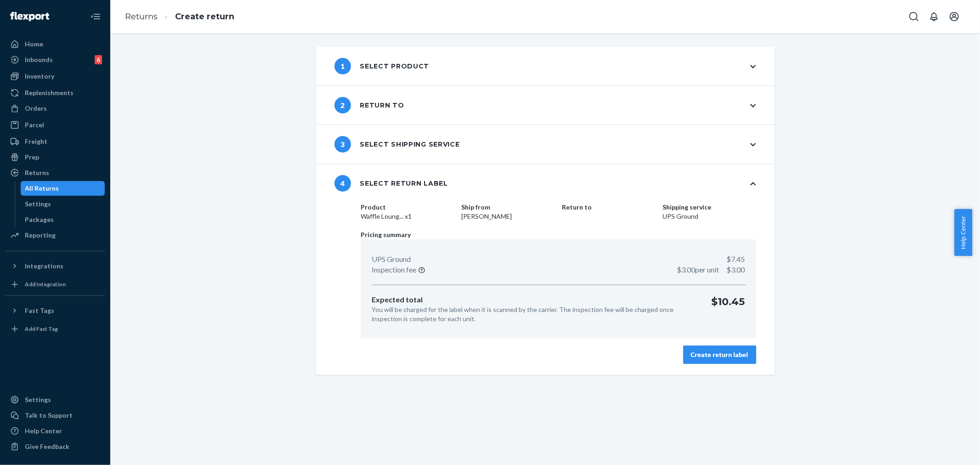
click at [727, 356] on div "Create return label" at bounding box center [719, 354] width 57 height 9
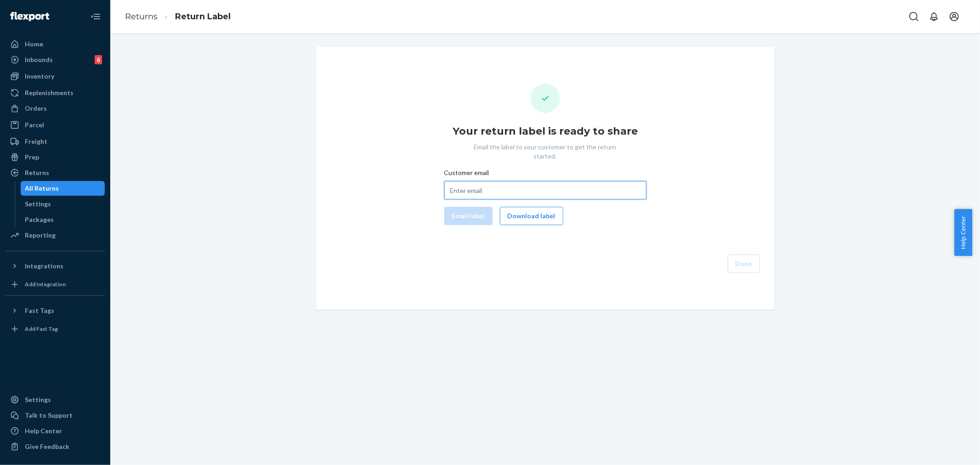
click at [467, 184] on input "Customer email" at bounding box center [545, 190] width 202 height 18
paste input "chloe.enzor25@gmail.com"
type input "chloe.enzor25@gmail.com"
click at [463, 212] on button "Email label" at bounding box center [468, 216] width 48 height 18
click at [536, 207] on button "Download label" at bounding box center [531, 216] width 63 height 18
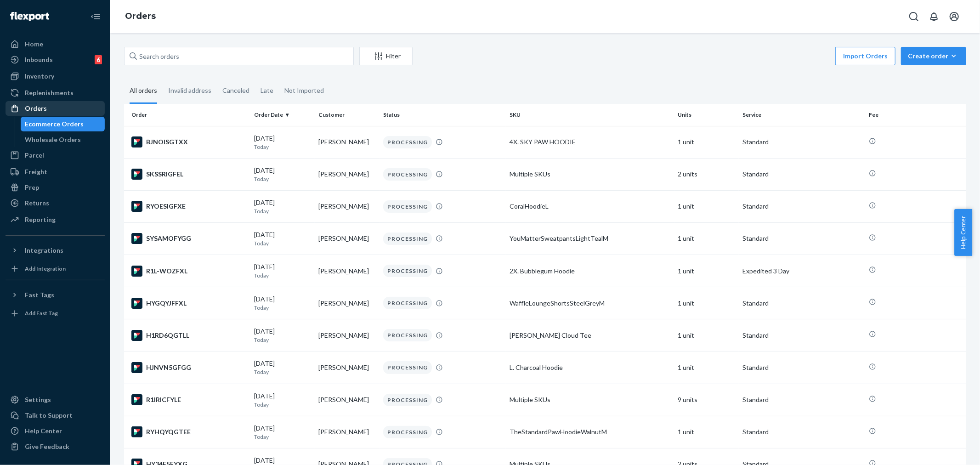
click at [39, 107] on div "Orders" at bounding box center [36, 108] width 22 height 9
click at [144, 58] on input "text" at bounding box center [239, 56] width 230 height 18
paste input "254249909"
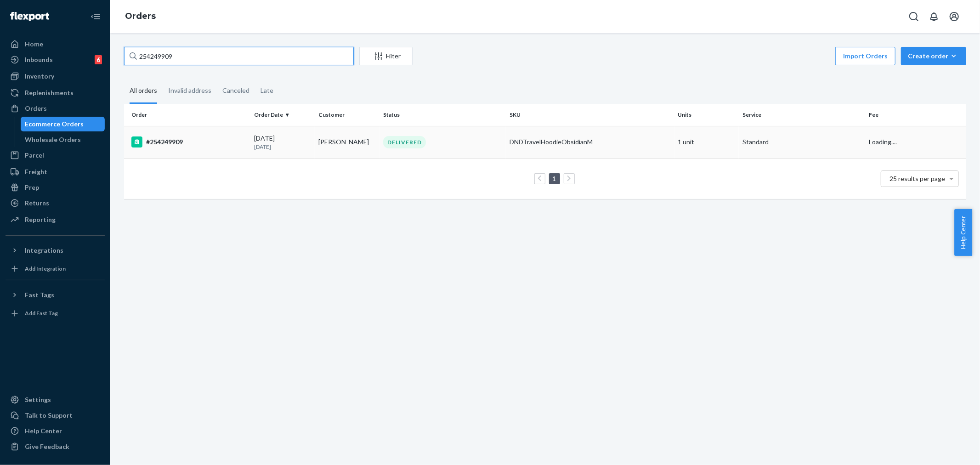
type input "254249909"
click at [356, 144] on td "[PERSON_NAME]" at bounding box center [347, 142] width 65 height 32
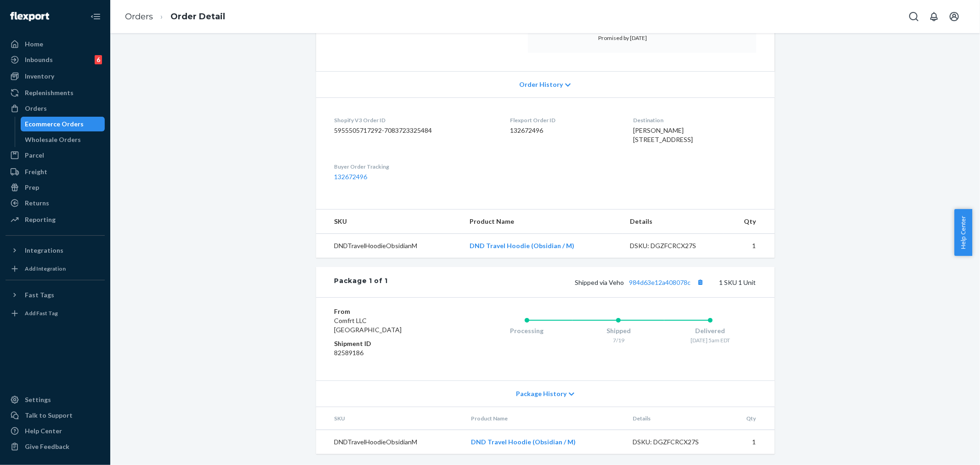
scroll to position [178, 0]
drag, startPoint x: 568, startPoint y: 396, endPoint x: 573, endPoint y: 402, distance: 8.8
click at [569, 396] on icon at bounding box center [572, 394] width 6 height 6
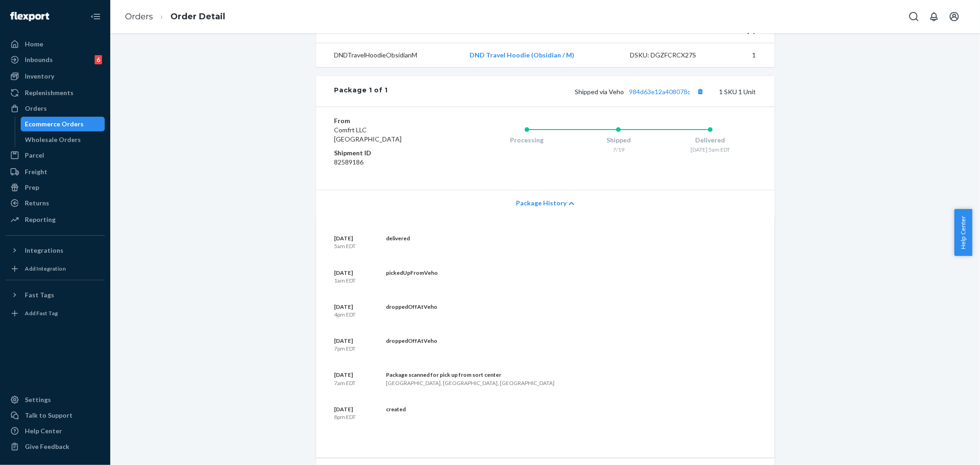
scroll to position [215, 0]
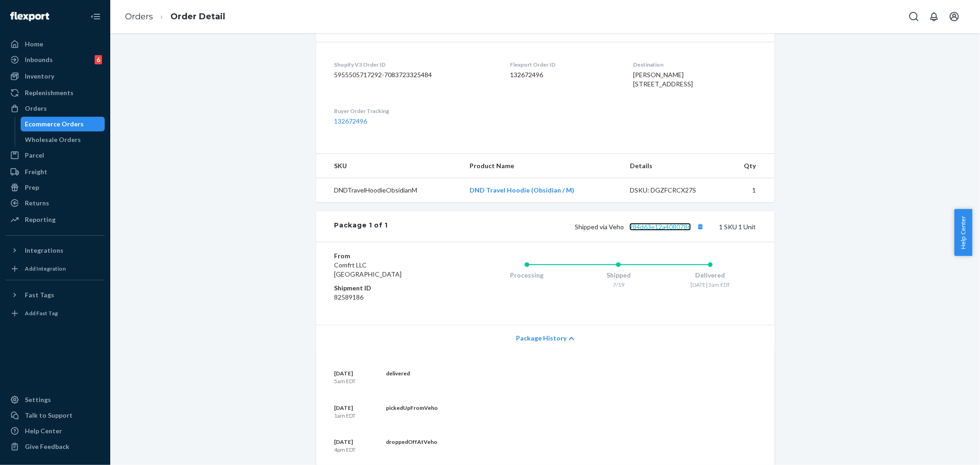
click at [672, 231] on link "984d63e12a408078c" at bounding box center [660, 227] width 62 height 8
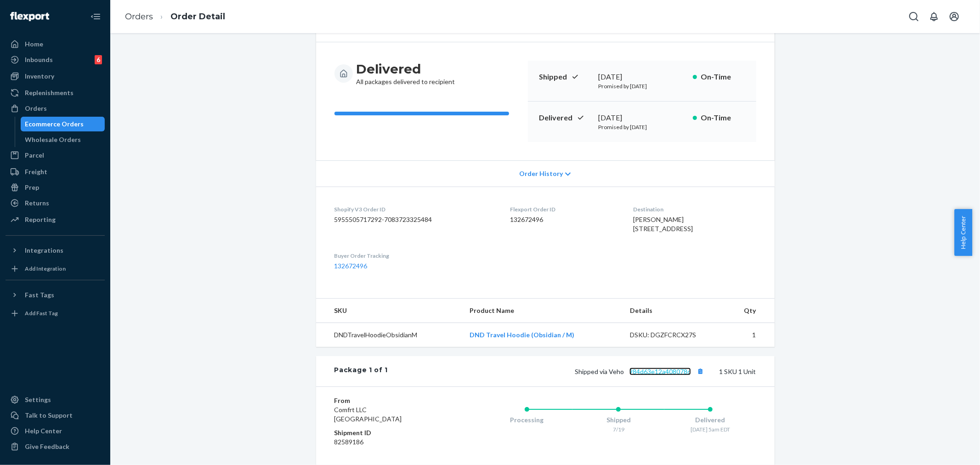
scroll to position [0, 0]
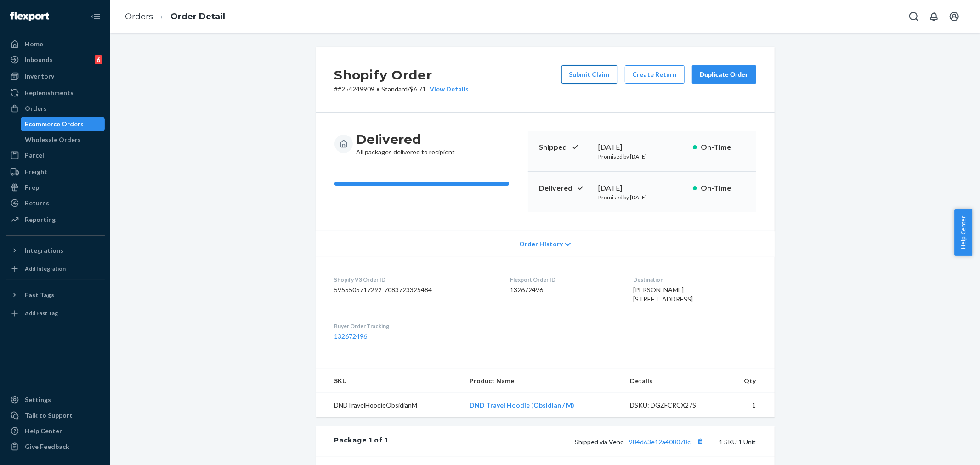
click at [595, 78] on button "Submit Claim" at bounding box center [589, 74] width 56 height 18
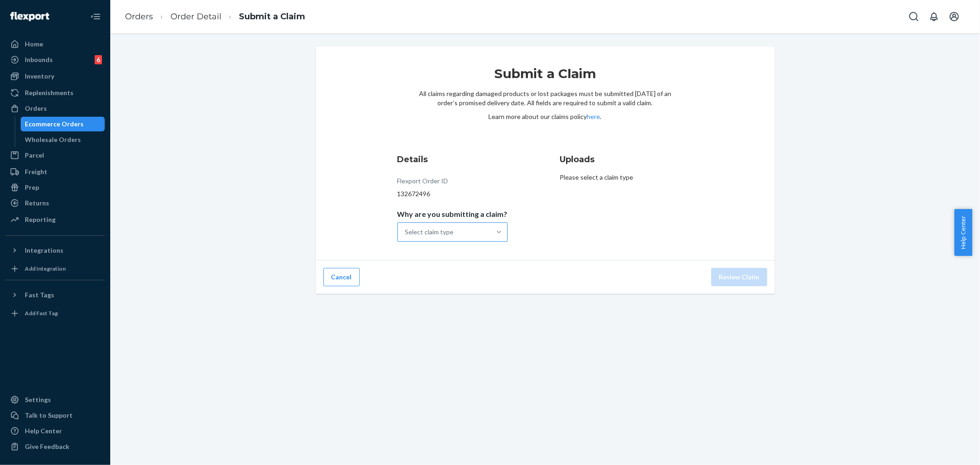
click at [491, 229] on div at bounding box center [499, 231] width 17 height 9
click at [406, 229] on input "Why are you submitting a claim? Select claim type" at bounding box center [405, 231] width 1 height 9
click at [470, 255] on div "Order delivered but lost" at bounding box center [452, 254] width 107 height 18
click at [406, 237] on input "Why are you submitting a claim? option Order delivered but lost focused, 1 of 4…" at bounding box center [405, 231] width 1 height 9
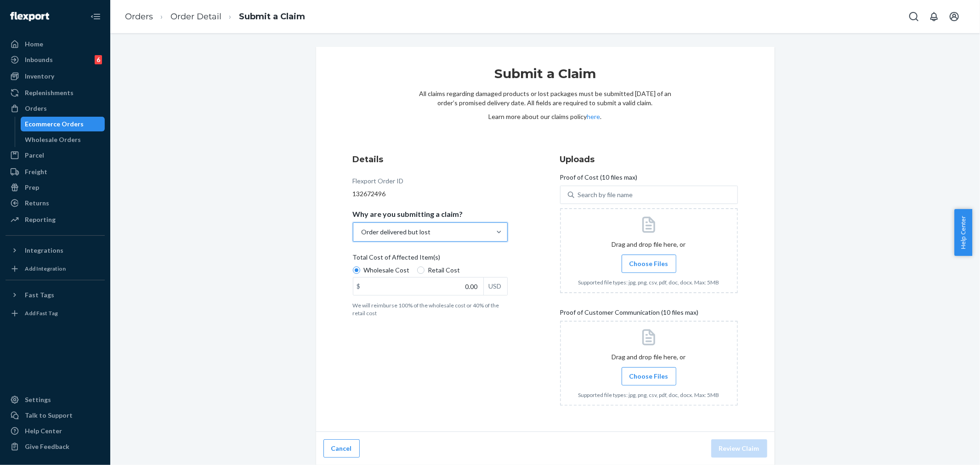
scroll to position [0, 0]
click at [637, 267] on span "Choose Files" at bounding box center [648, 263] width 39 height 9
click at [649, 267] on input "Choose Files" at bounding box center [649, 263] width 0 height 10
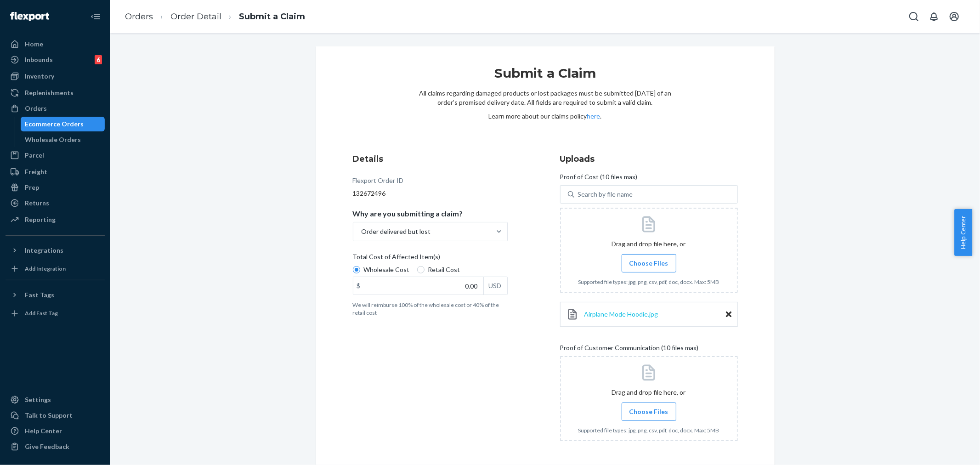
click at [632, 316] on span "Airplane Mode Hoodie.jpg" at bounding box center [621, 314] width 74 height 8
click at [624, 308] on div "Airplane Mode Hoodie.jpg" at bounding box center [649, 314] width 178 height 25
click at [631, 310] on span "Airplane Mode Hoodie.jpg" at bounding box center [621, 314] width 74 height 8
click at [646, 314] on span "Airplane Mode Hoodie.jpg" at bounding box center [621, 314] width 74 height 8
click at [469, 289] on input "0.00" at bounding box center [418, 285] width 130 height 17
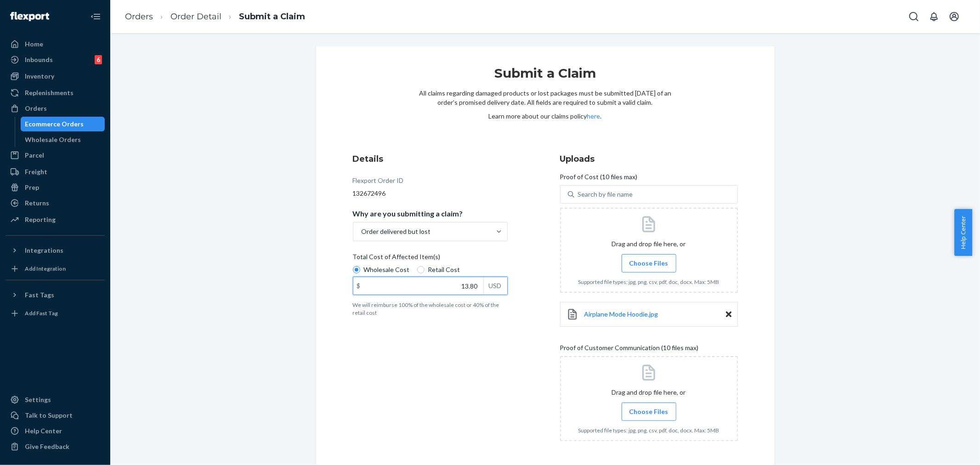
scroll to position [36, 0]
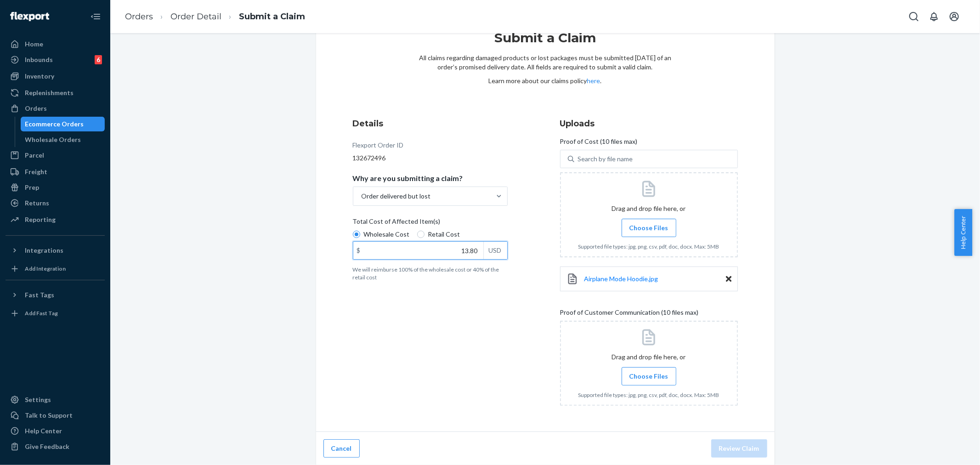
type input "13.80"
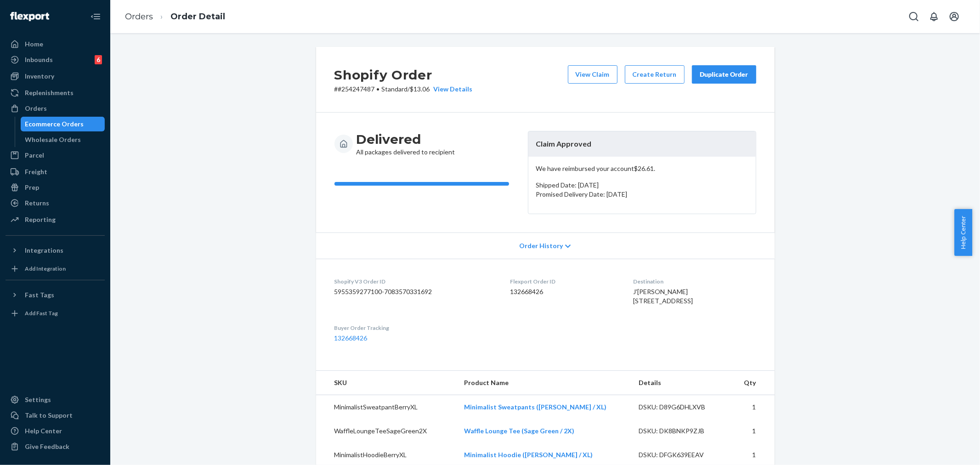
click at [720, 76] on div "Duplicate Order" at bounding box center [724, 74] width 49 height 9
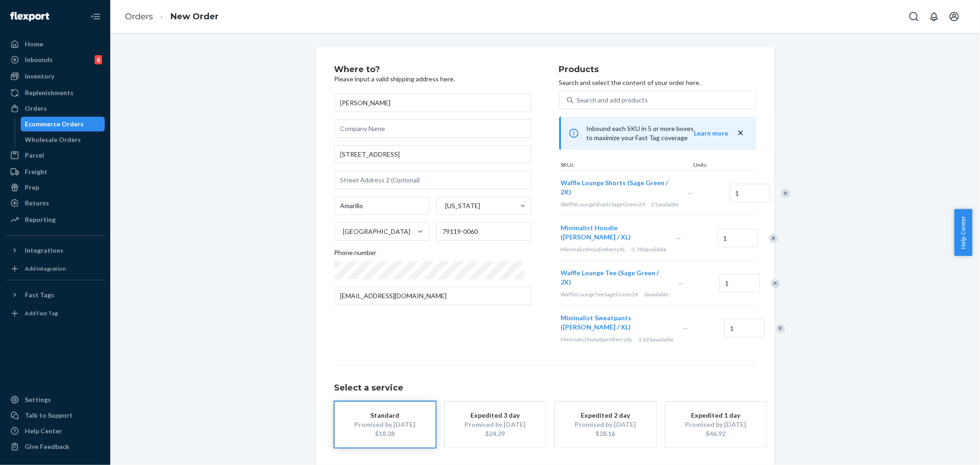
click at [769, 243] on div "Remove Item" at bounding box center [773, 238] width 9 height 9
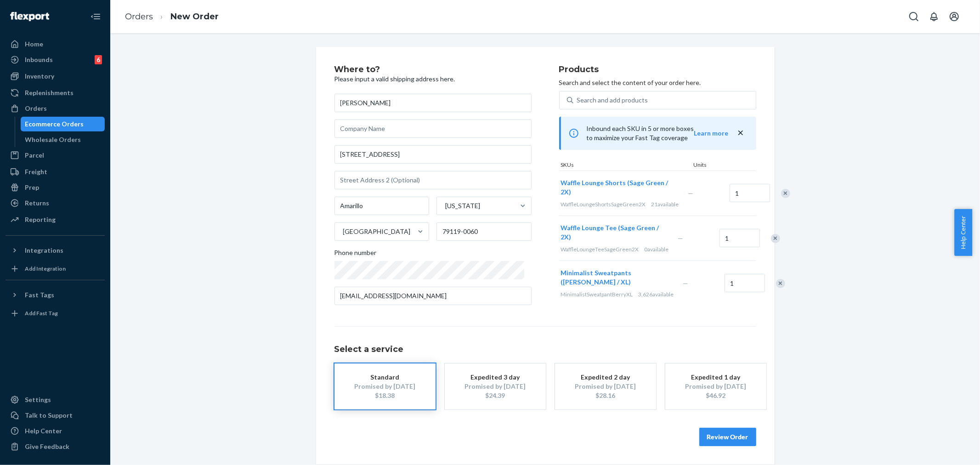
click at [759, 248] on div at bounding box center [770, 238] width 23 height 24
click at [771, 243] on div "Remove Item" at bounding box center [775, 238] width 9 height 9
click at [776, 243] on div "Remove Item" at bounding box center [780, 238] width 9 height 9
click at [743, 435] on button "Review Order" at bounding box center [727, 437] width 57 height 18
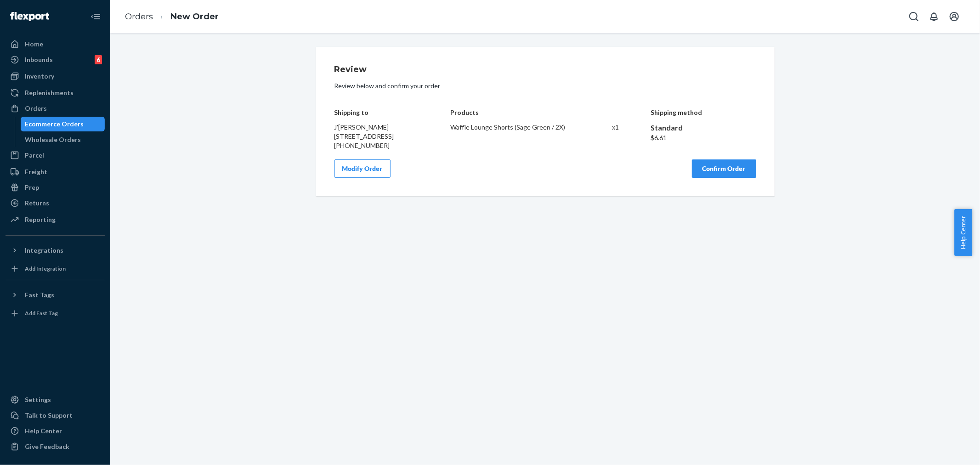
click at [733, 178] on button "Confirm Order" at bounding box center [724, 168] width 64 height 18
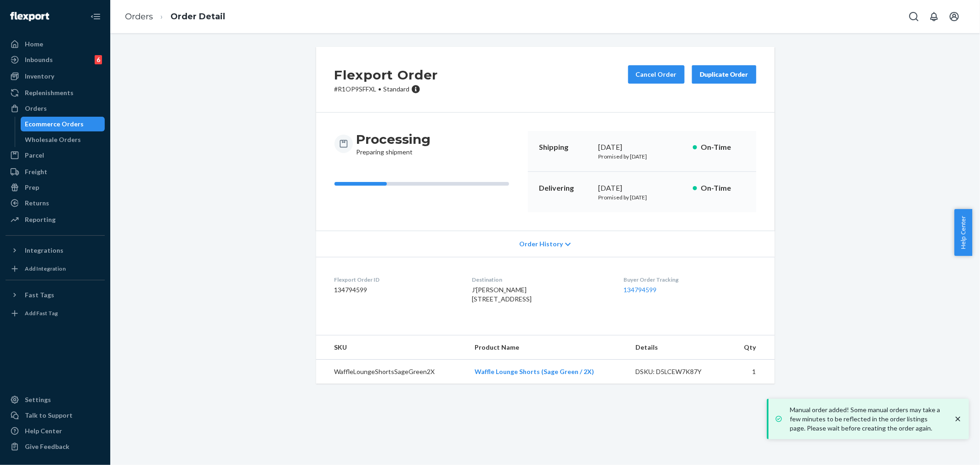
drag, startPoint x: 962, startPoint y: 419, endPoint x: 967, endPoint y: 431, distance: 13.0
click at [962, 419] on icon "close toast" at bounding box center [957, 418] width 9 height 9
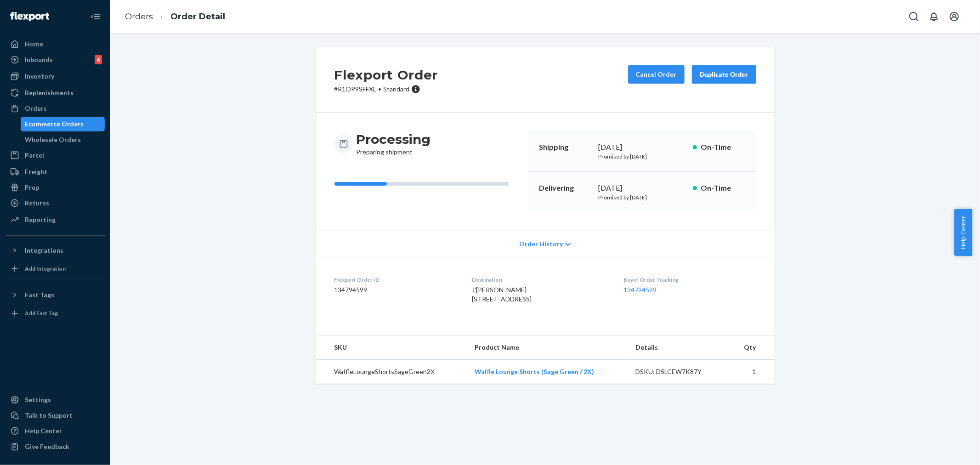
click at [351, 85] on p "# R1OP9SFFXL • Standard" at bounding box center [386, 89] width 104 height 9
copy p "R1OP9SFFXL"
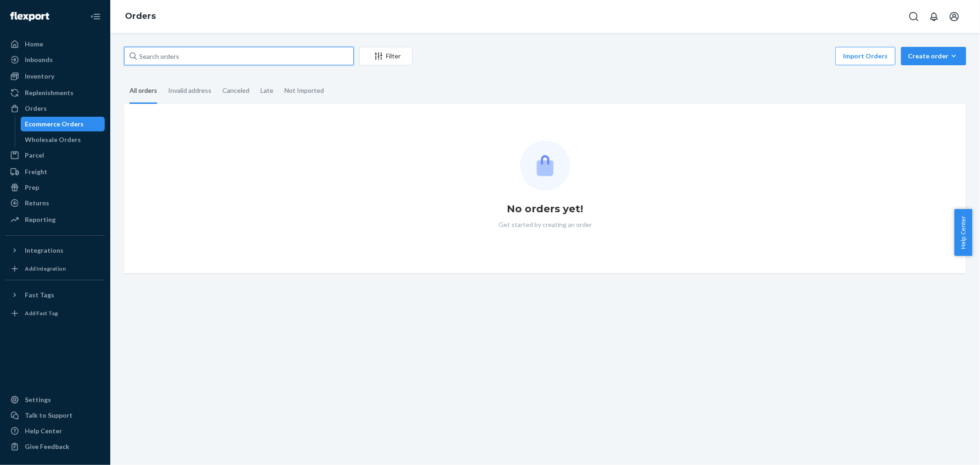
click at [156, 60] on input "text" at bounding box center [239, 56] width 230 height 18
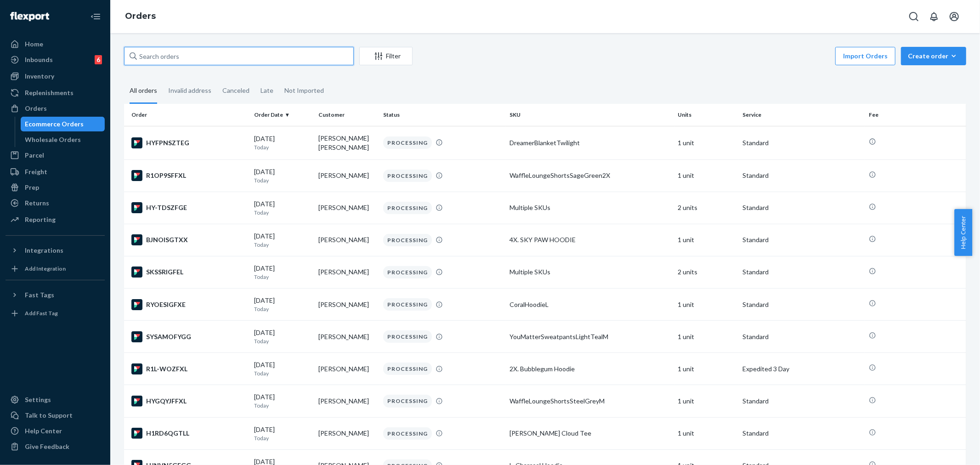
paste input "[URL][DOMAIN_NAME]"
type input "[URL][DOMAIN_NAME]"
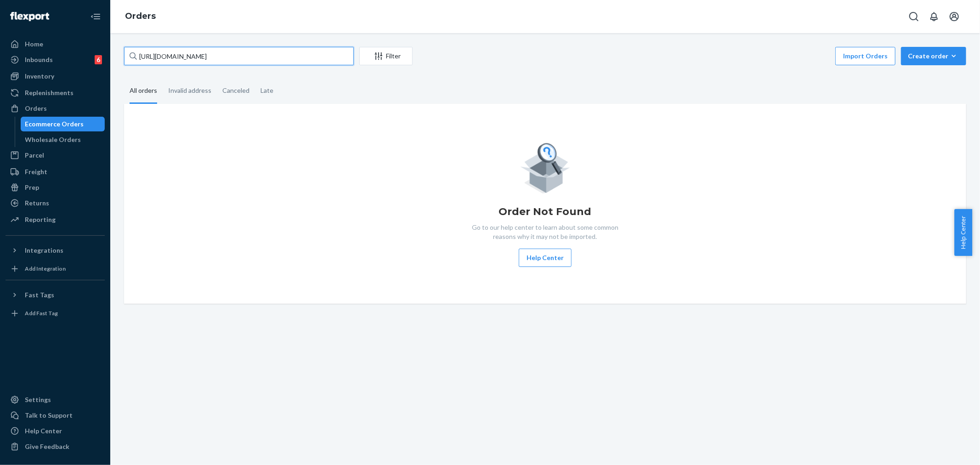
drag, startPoint x: 342, startPoint y: 56, endPoint x: 262, endPoint y: 235, distance: 196.4
click at [113, 63] on div "[URL][DOMAIN_NAME] Filter Import Orders Create order Ecommerce order Removal or…" at bounding box center [545, 249] width 870 height 432
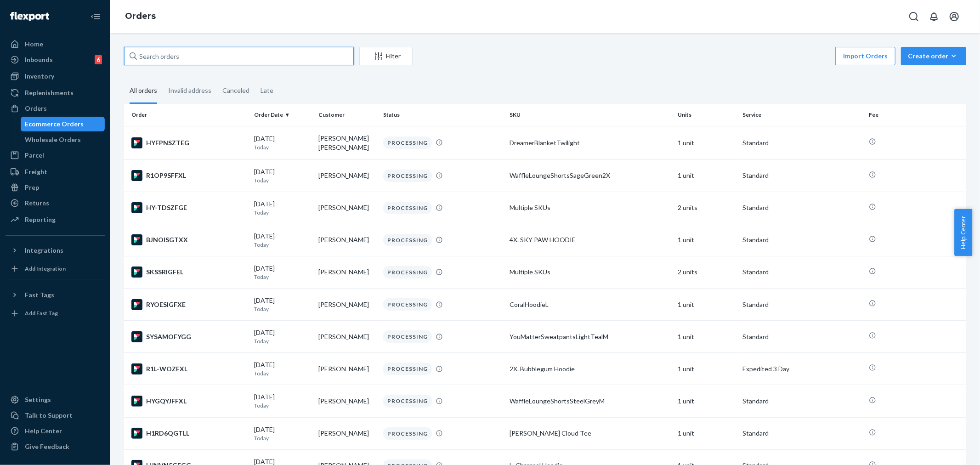
paste input "254249909"
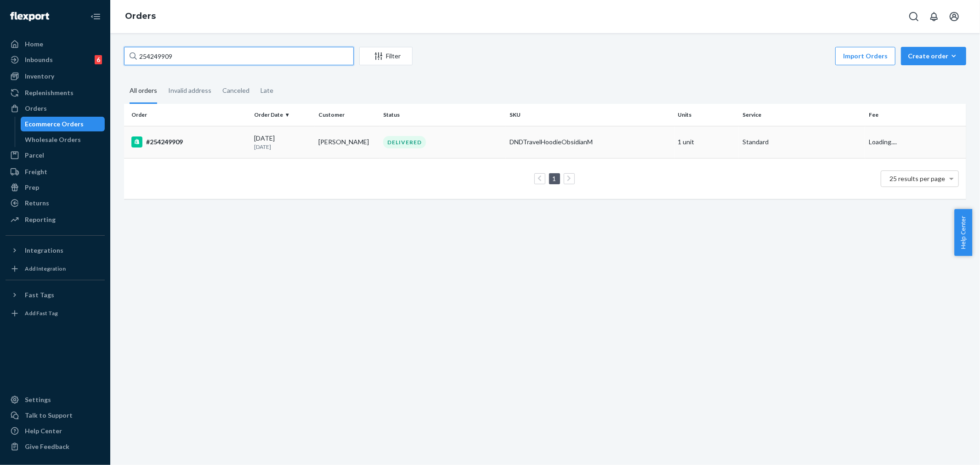
type input "254249909"
click at [304, 131] on td "[DATE] [DATE]" at bounding box center [282, 142] width 65 height 32
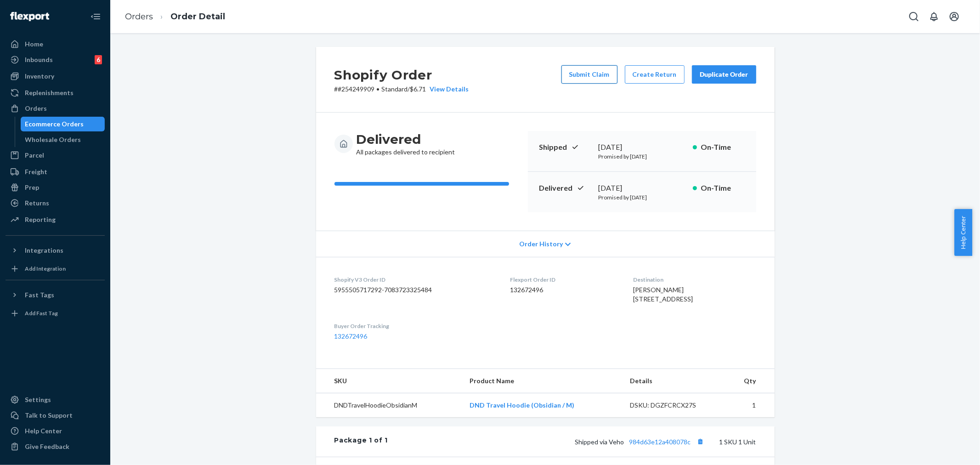
click at [597, 75] on button "Submit Claim" at bounding box center [589, 74] width 56 height 18
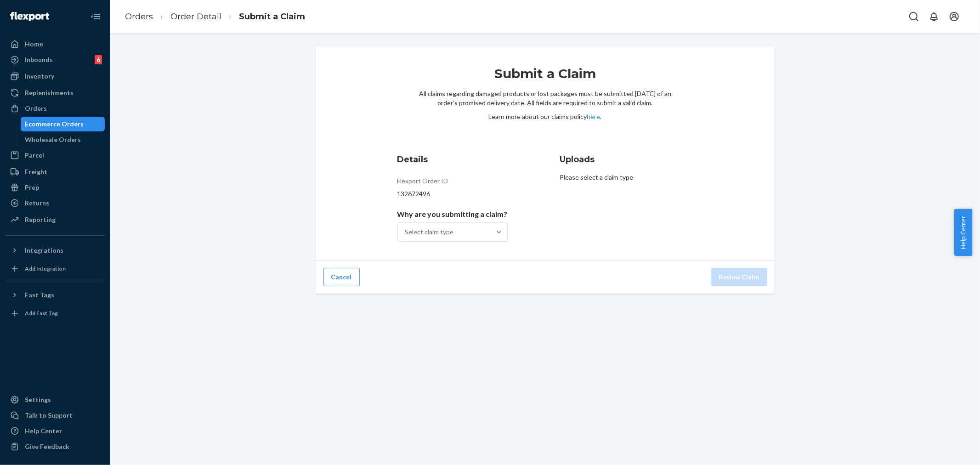
drag, startPoint x: 503, startPoint y: 241, endPoint x: 529, endPoint y: 278, distance: 45.6
click at [503, 241] on div "Select claim type" at bounding box center [452, 231] width 110 height 19
click at [406, 237] on input "Why are you submitting a claim? Select claim type" at bounding box center [405, 231] width 1 height 9
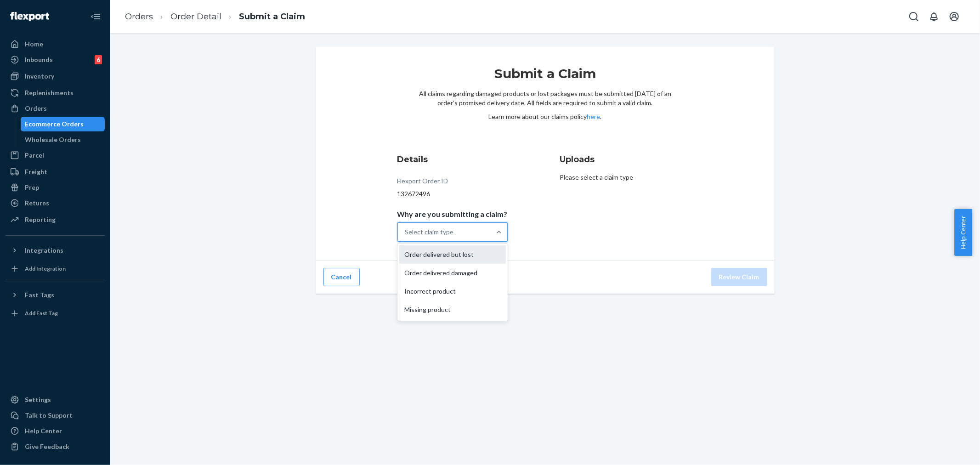
click at [466, 256] on div "Order delivered but lost" at bounding box center [452, 254] width 107 height 18
click at [406, 237] on input "Why are you submitting a claim? option Order delivered but lost focused, 0 of 4…" at bounding box center [405, 231] width 1 height 9
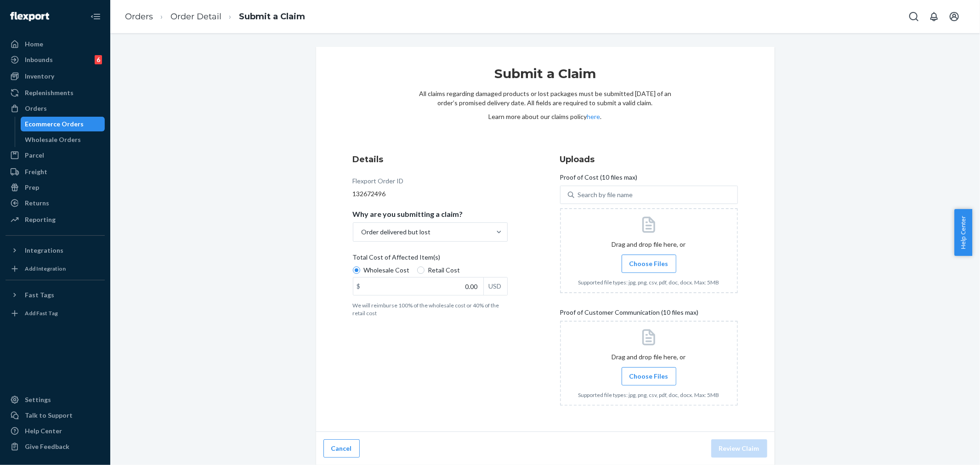
click at [648, 261] on span "Choose Files" at bounding box center [648, 263] width 39 height 9
click at [649, 261] on input "Choose Files" at bounding box center [649, 264] width 0 height 10
click at [465, 288] on input "0.00" at bounding box center [418, 286] width 130 height 17
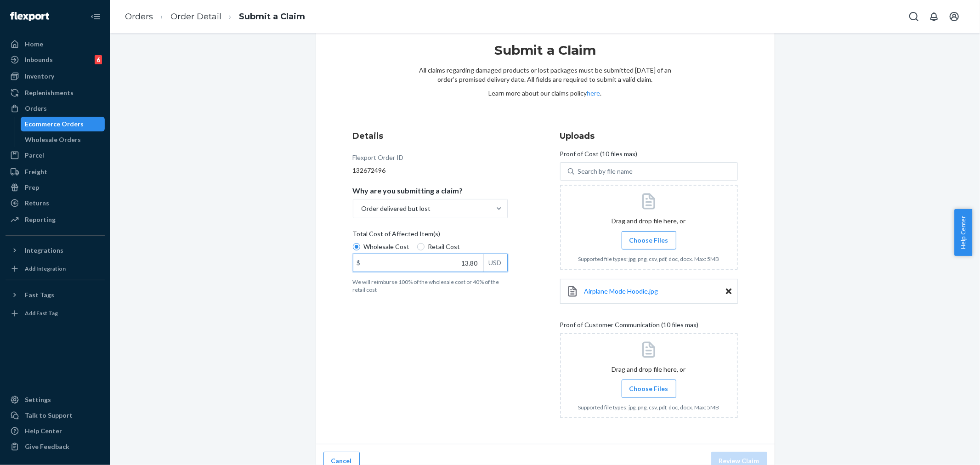
scroll to position [36, 0]
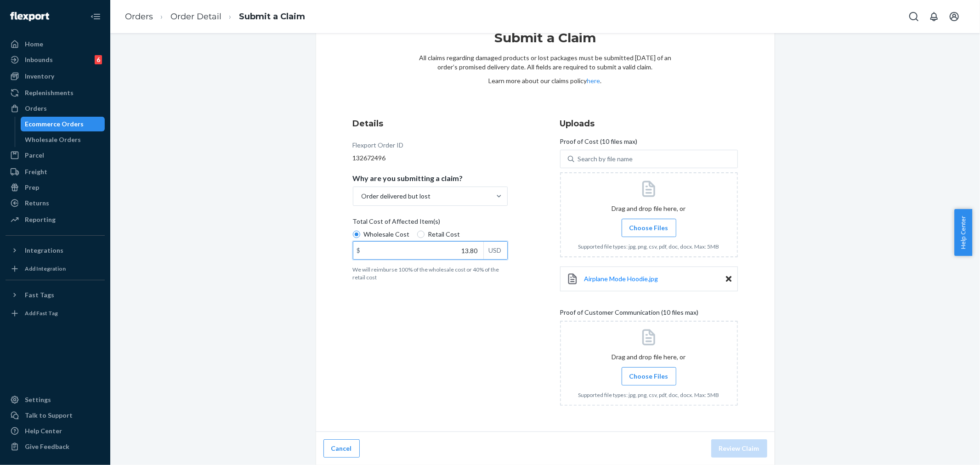
type input "13.80"
click at [651, 377] on span "Choose Files" at bounding box center [648, 376] width 39 height 9
click at [649, 377] on input "Choose Files" at bounding box center [649, 376] width 0 height 10
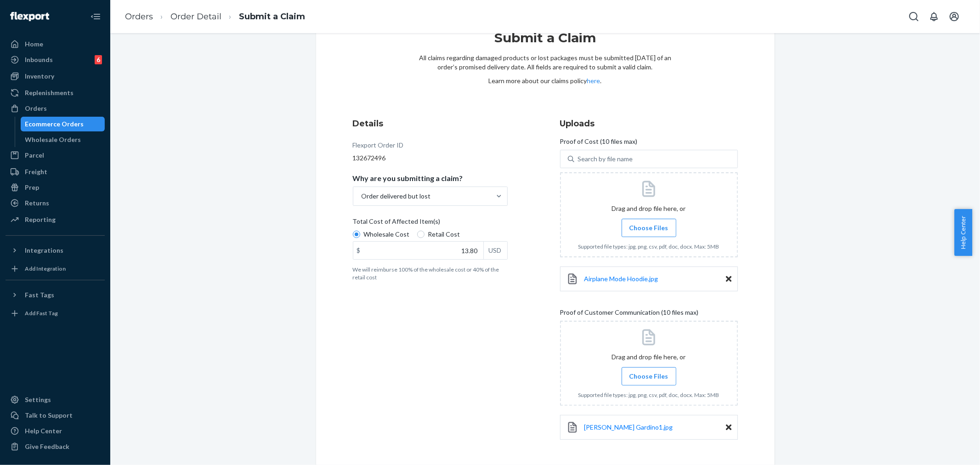
click at [640, 375] on span "Choose Files" at bounding box center [648, 376] width 39 height 9
click at [649, 375] on input "Choose Files" at bounding box center [649, 376] width 0 height 10
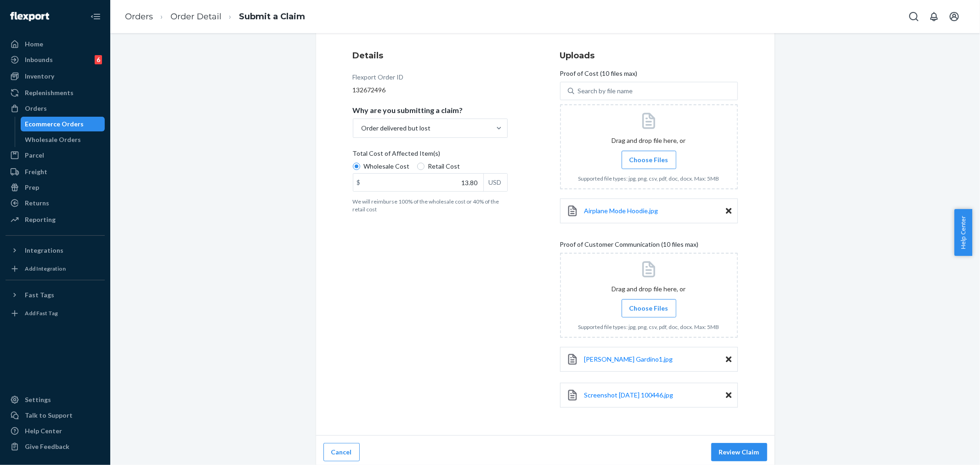
scroll to position [108, 0]
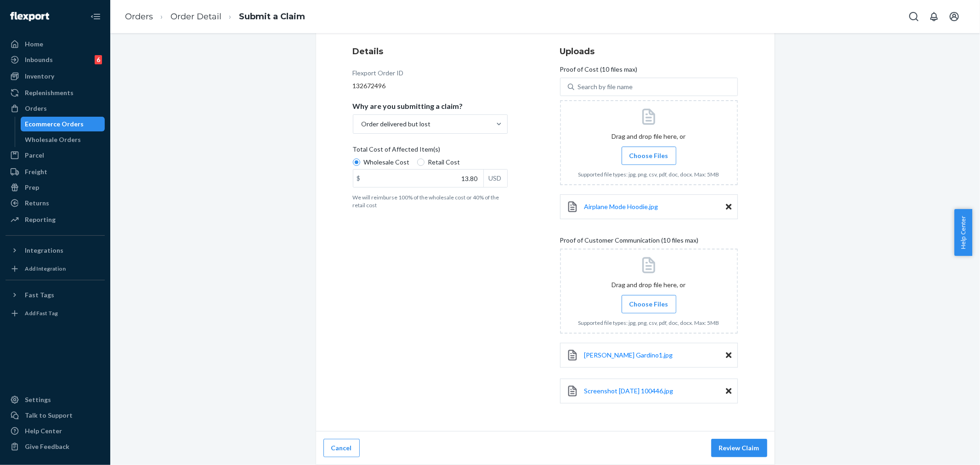
click at [738, 442] on button "Review Claim" at bounding box center [739, 448] width 56 height 18
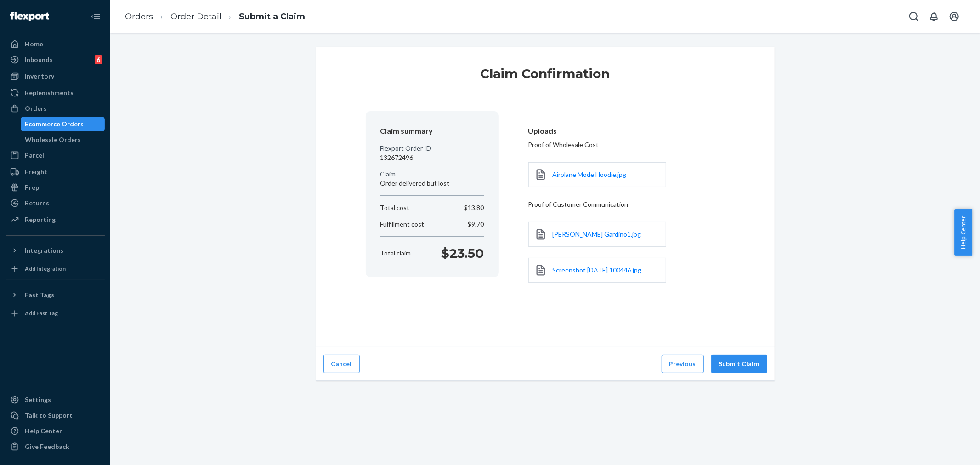
scroll to position [0, 0]
click at [742, 363] on button "Submit Claim" at bounding box center [739, 364] width 56 height 18
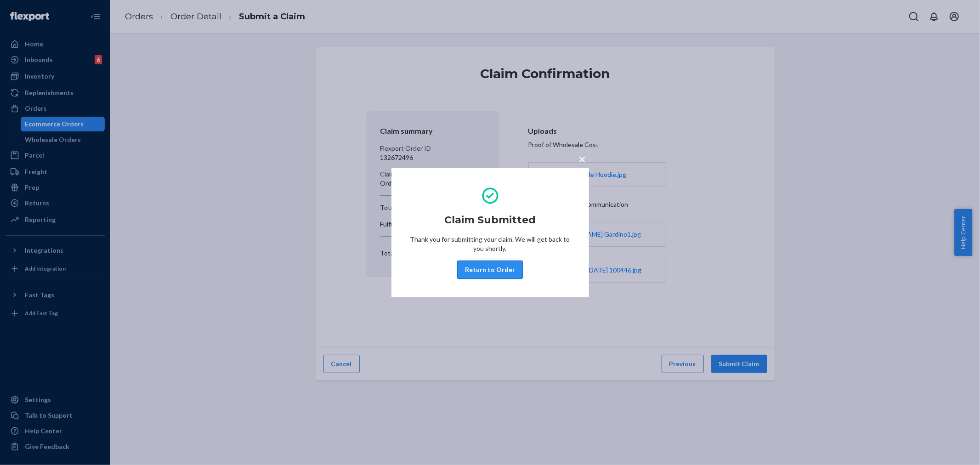
click at [472, 267] on button "Return to Order" at bounding box center [490, 270] width 66 height 18
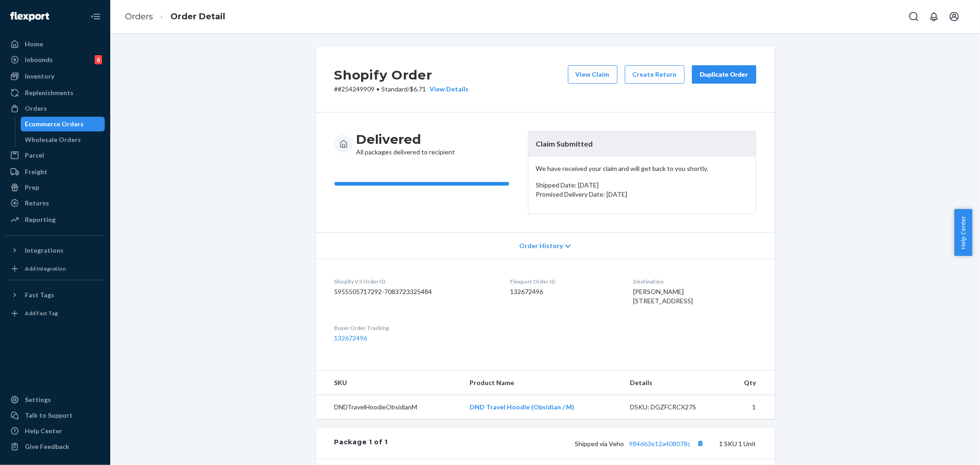
click at [346, 87] on p "# #254249909 • Standard / $6.71 View Details" at bounding box center [401, 89] width 135 height 9
copy p "254249909"
drag, startPoint x: 533, startPoint y: 142, endPoint x: 605, endPoint y: 291, distance: 164.8
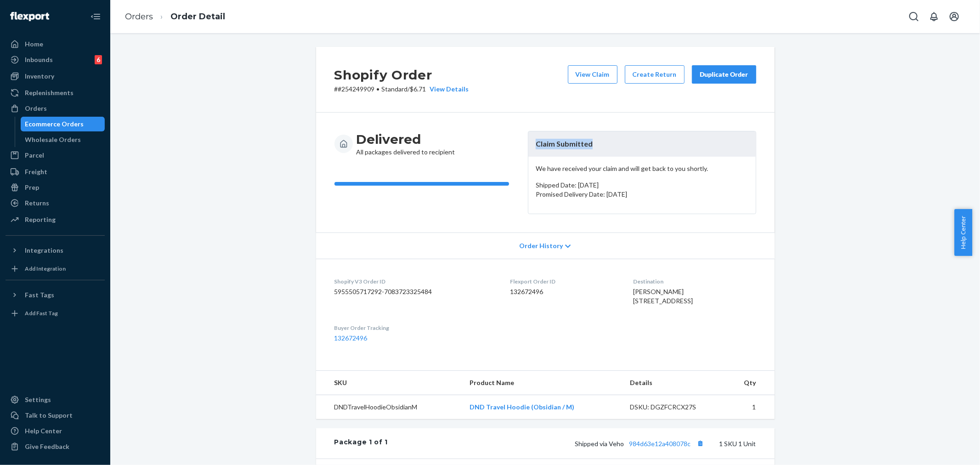
click at [593, 145] on header "Claim Submitted" at bounding box center [641, 143] width 227 height 25
copy header "Claim Submitted"
